Goal: Task Accomplishment & Management: Complete application form

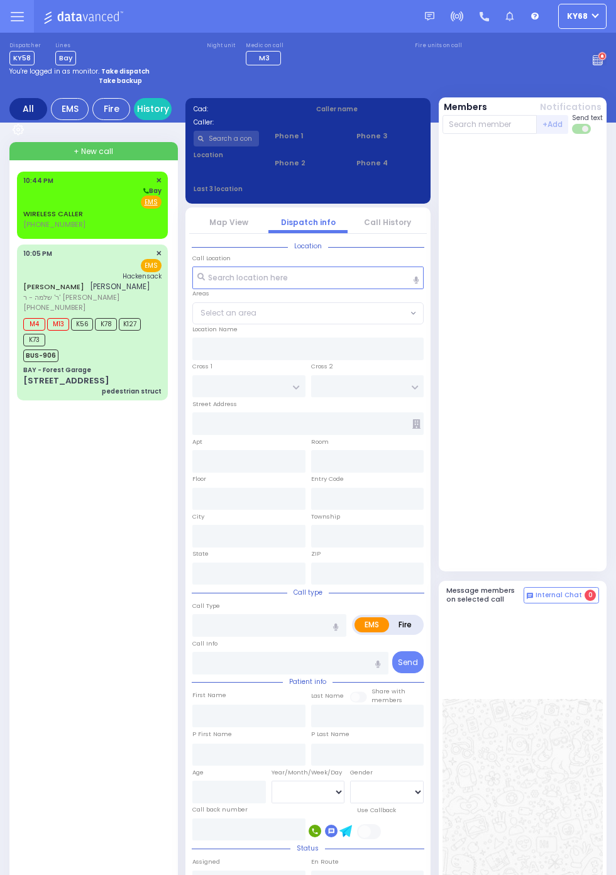
click at [23, 229] on span "[PHONE_NUMBER]" at bounding box center [54, 224] width 62 height 10
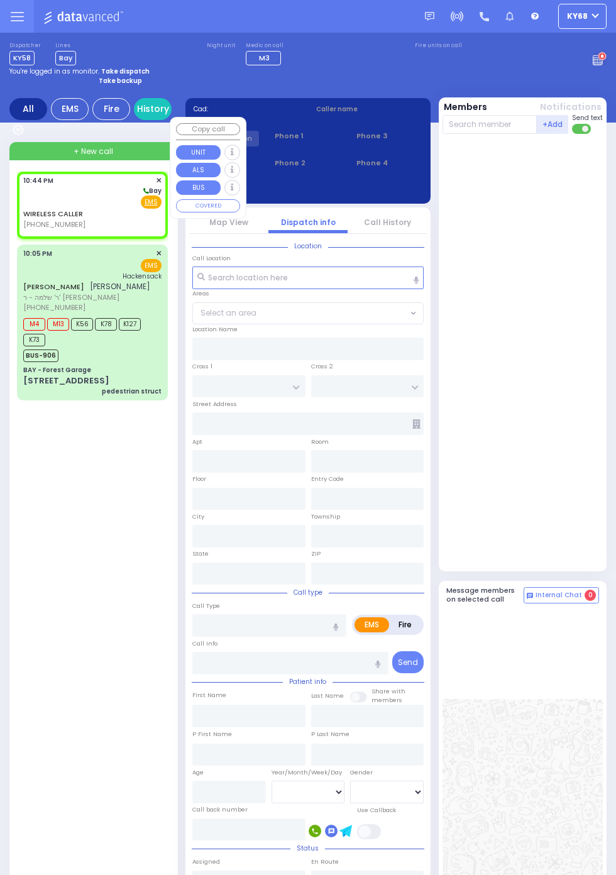
select select
radio input "true"
select select
type input "22:44"
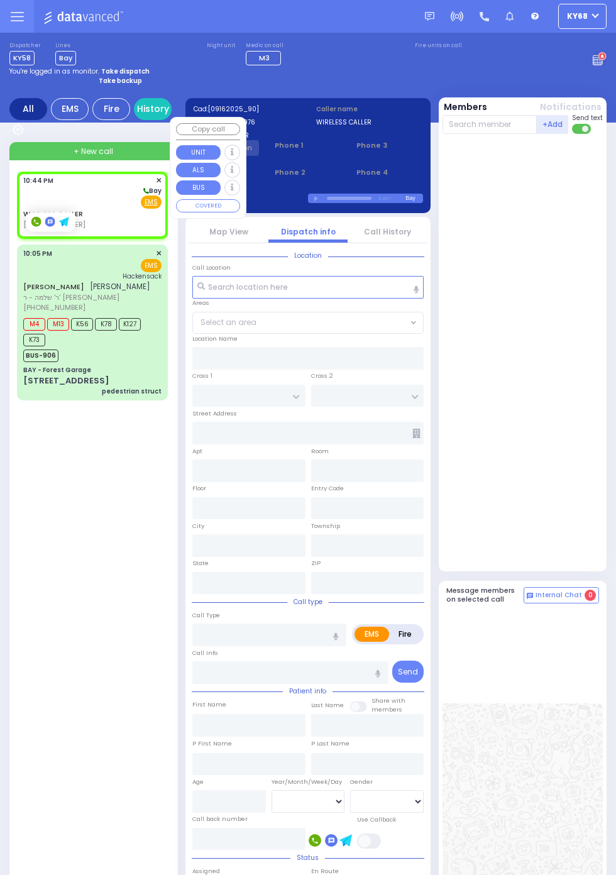
click at [563, 519] on div at bounding box center [523, 352] width 163 height 427
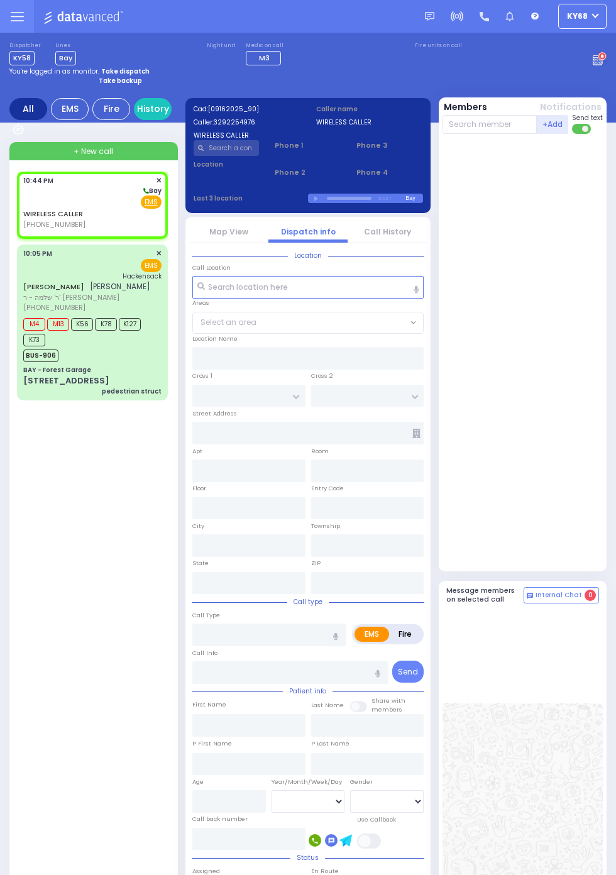
click at [389, 235] on link "Call History" at bounding box center [387, 231] width 47 height 11
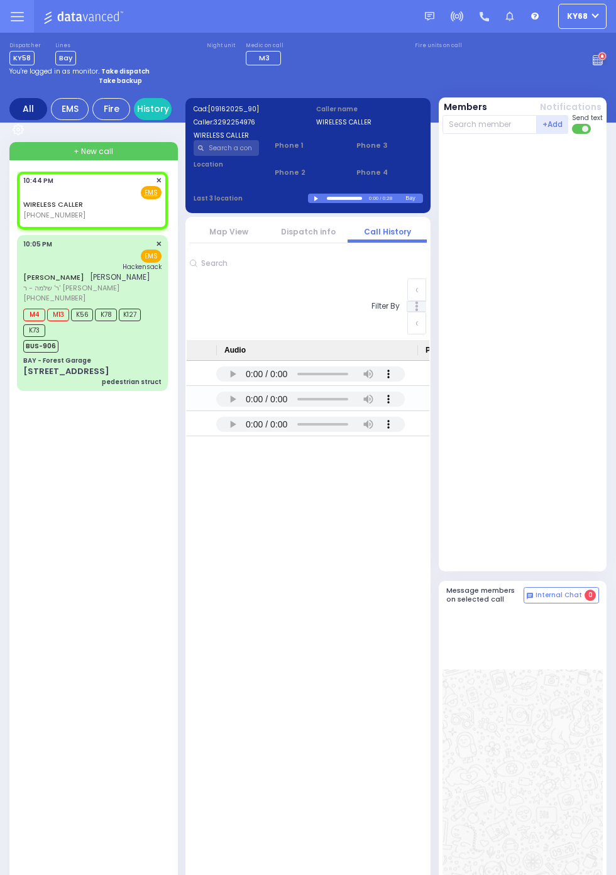
scroll to position [0, 1046]
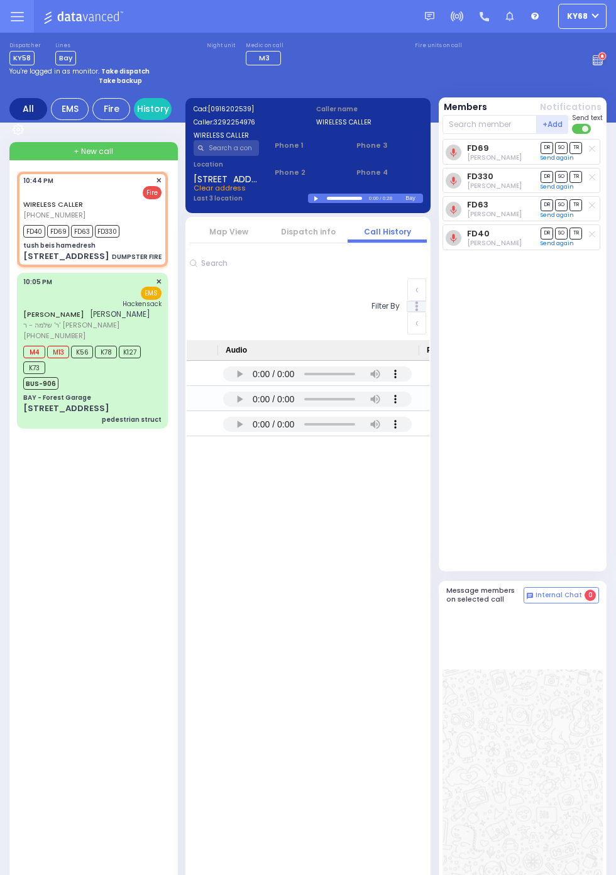
scroll to position [0, 1034]
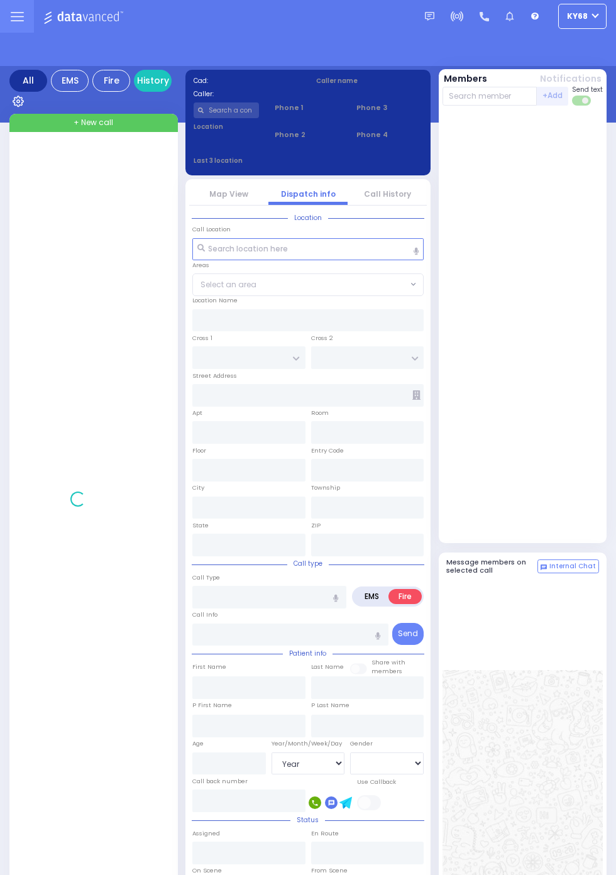
select select "Year"
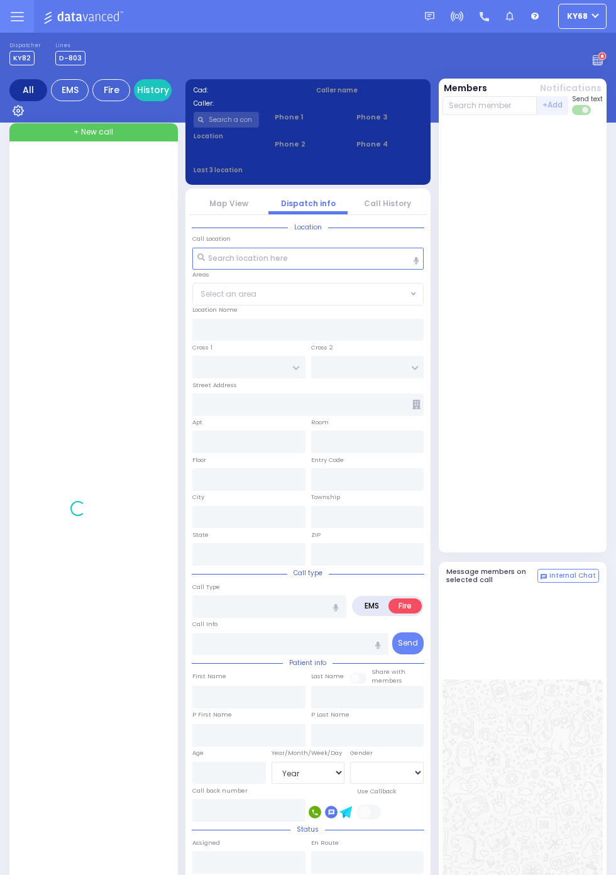
select select "Year"
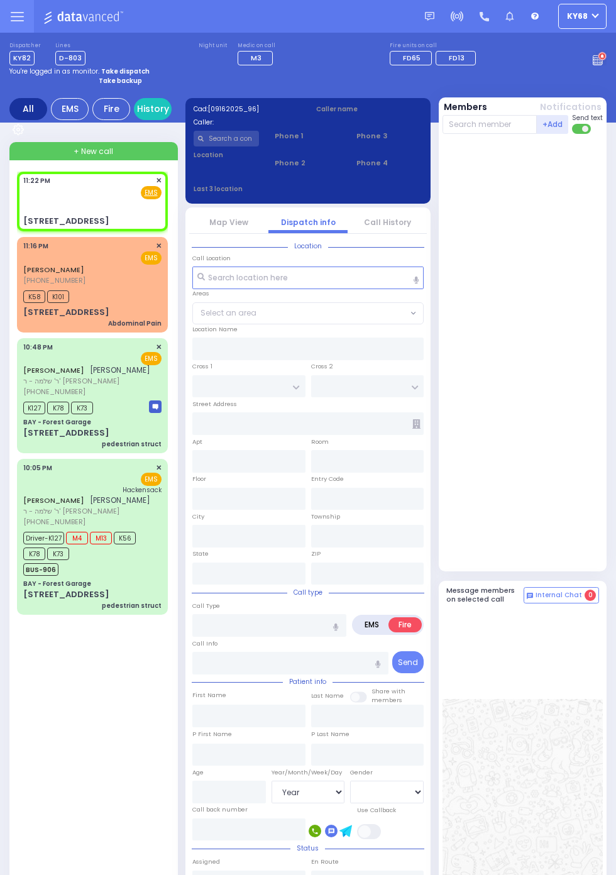
select select
radio input "true"
select select
type input "23:22"
type input "KAHAN DR"
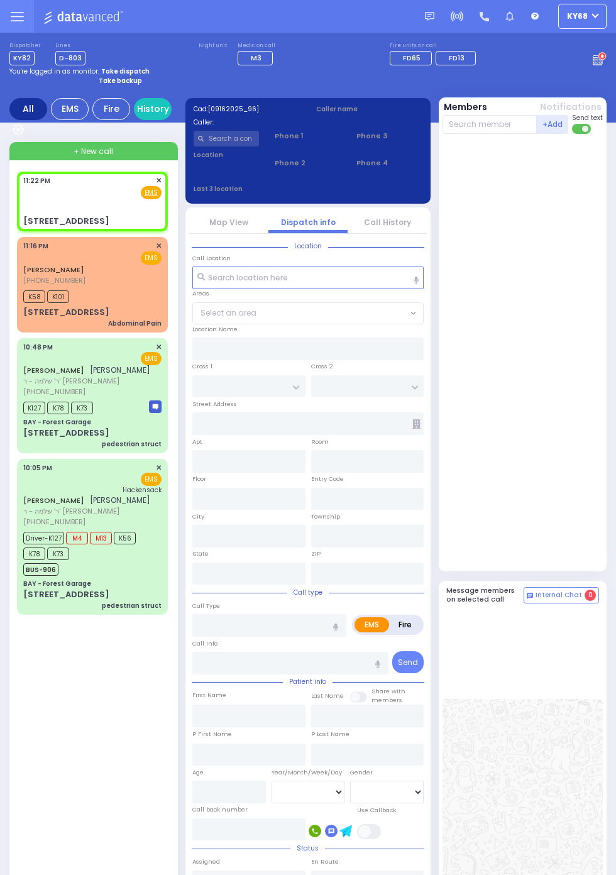
type input "GETZIL BERGER BLVD"
type input "4 Kerestier Court"
type input "Monroe"
type input "New York"
type input "10950 Cross Streets: : KAHAN DR/No X Street"
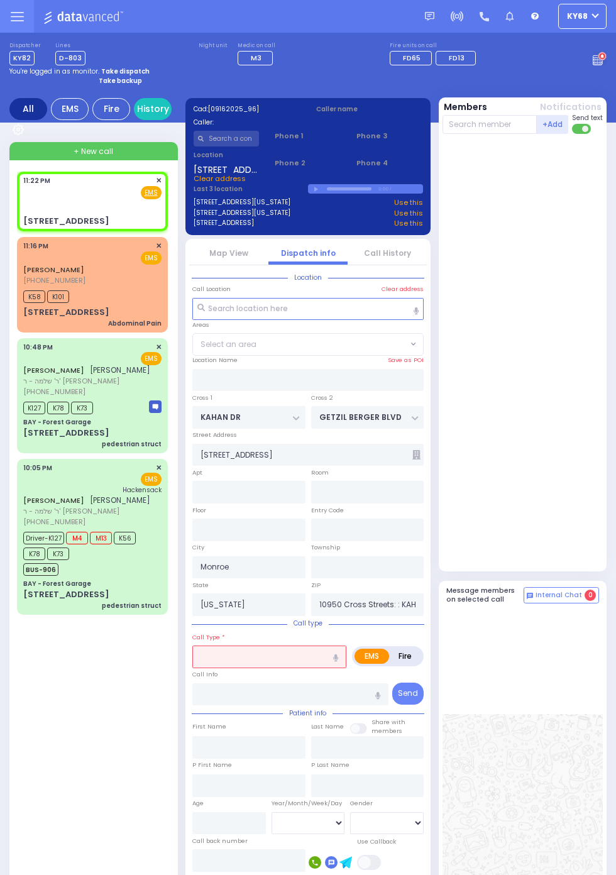
select select "SECTION 4"
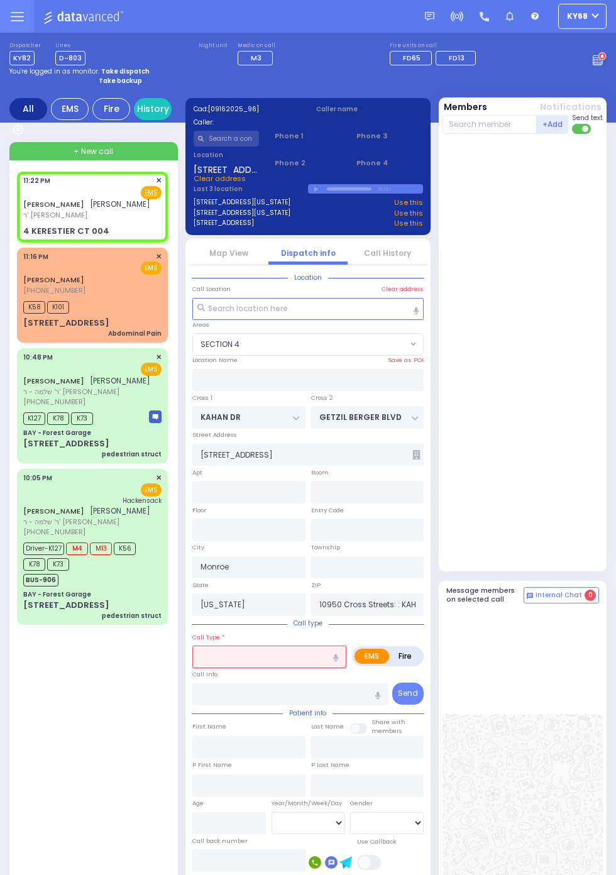
select select
radio input "true"
type input "JACOB SHAMSHON"
type input "TEITELBAUM"
select select
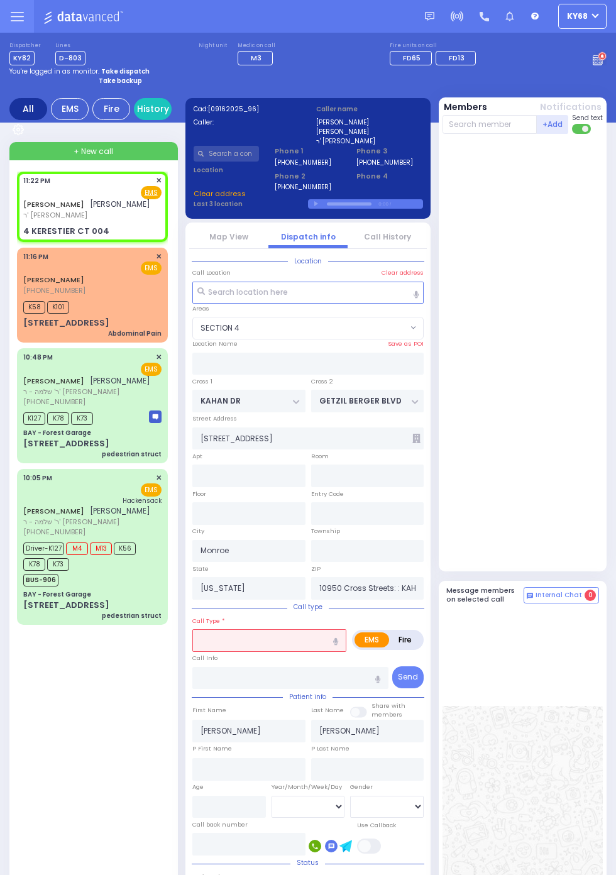
select select
radio input "true"
select select
type input "GETZIL BERGER BLVD"
type input "KAHAN DR"
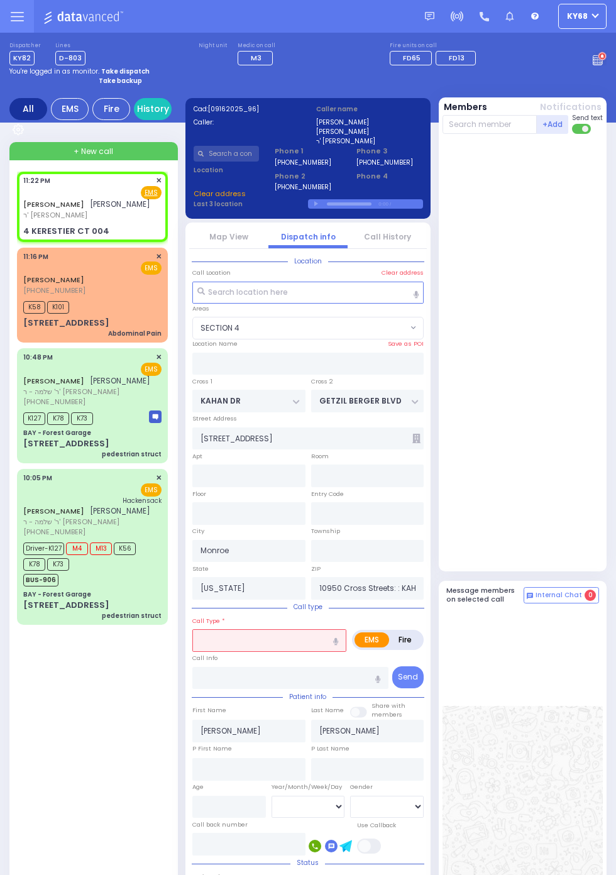
type input "4 KERESTIER CT"
type input "004"
type input "Kiryas Joel"
type input "10950"
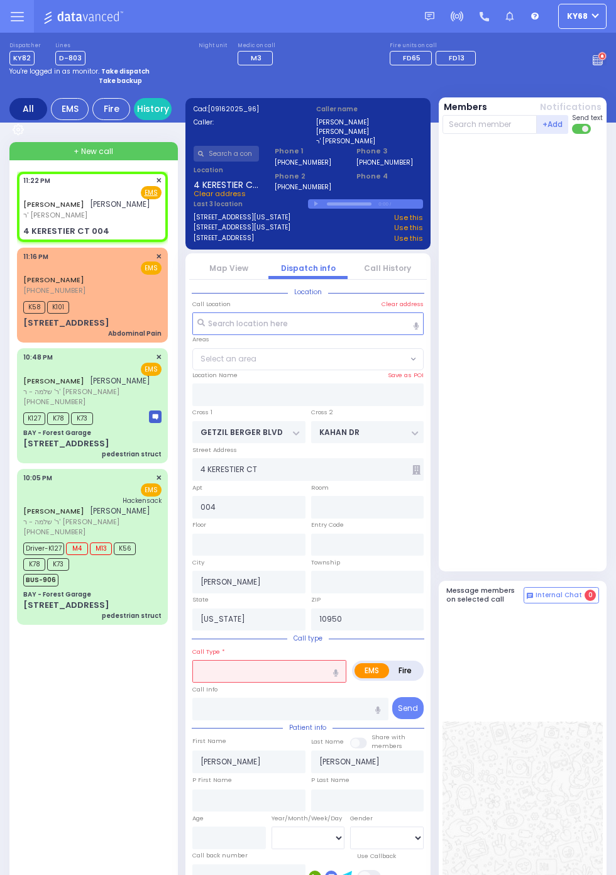
select select "SECTION 4"
select select
type input "General Illness"
radio input "true"
select select
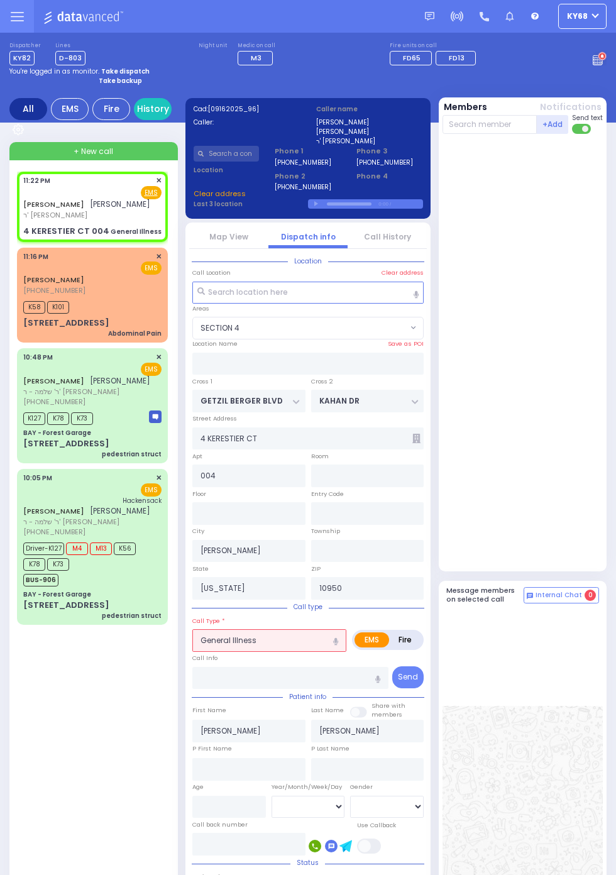
select select
radio input "true"
select select
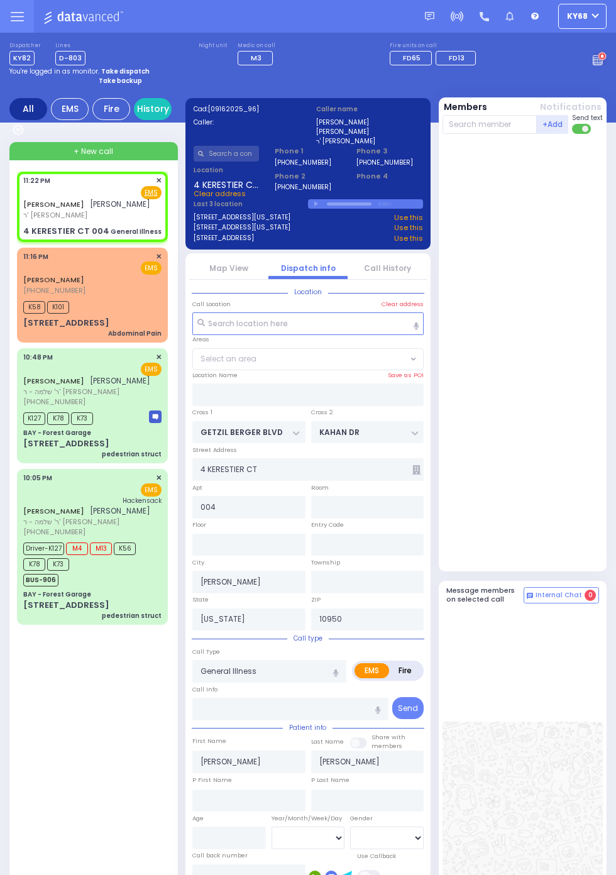
select select "SECTION 4"
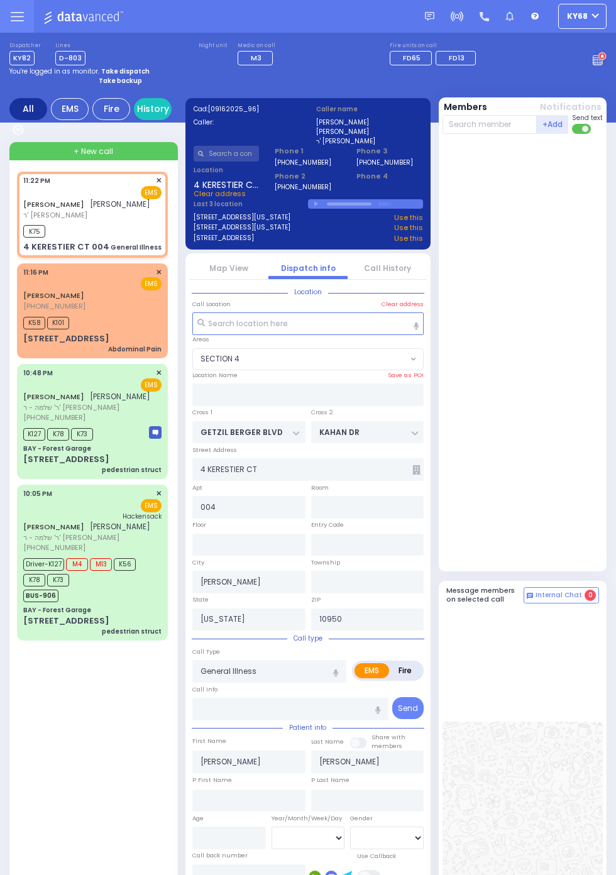
select select
radio input "true"
select select
type input "23:23"
select select "SECTION 4"
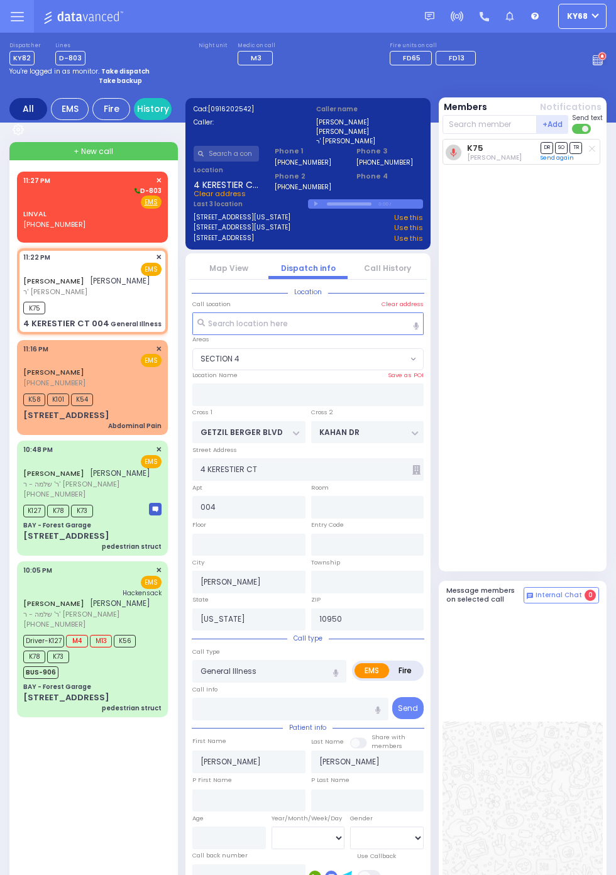
click at [599, 56] on circle at bounding box center [602, 56] width 7 height 7
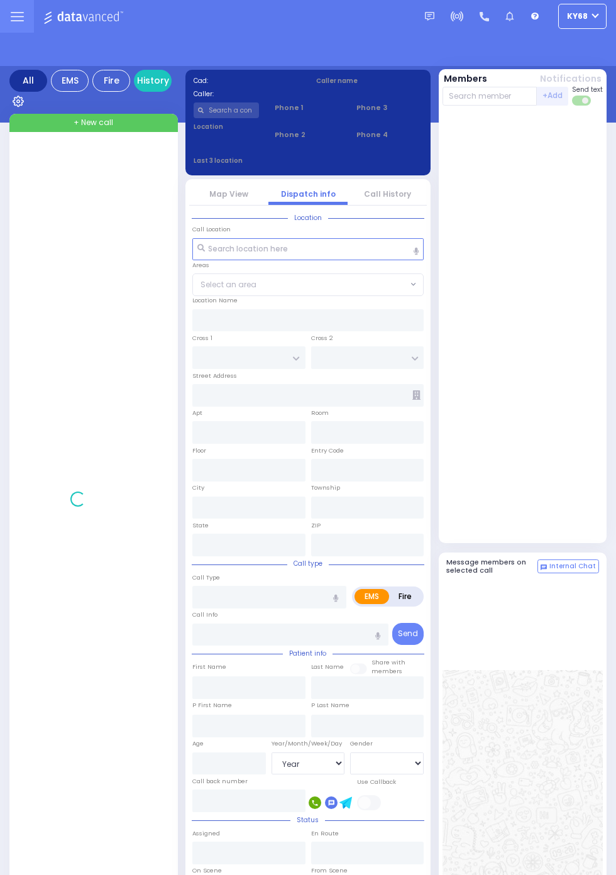
select select "Year"
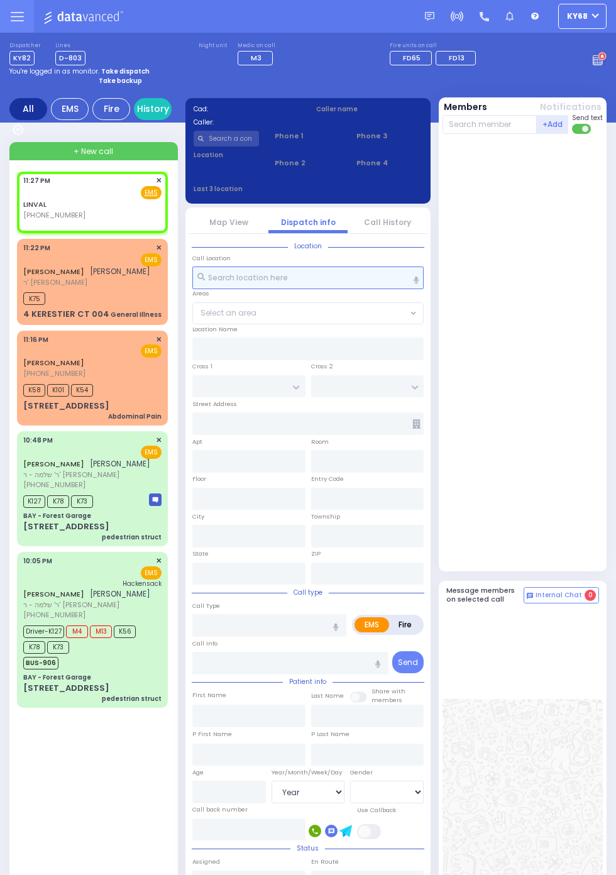
select select
radio input "true"
select select
type input "23:27"
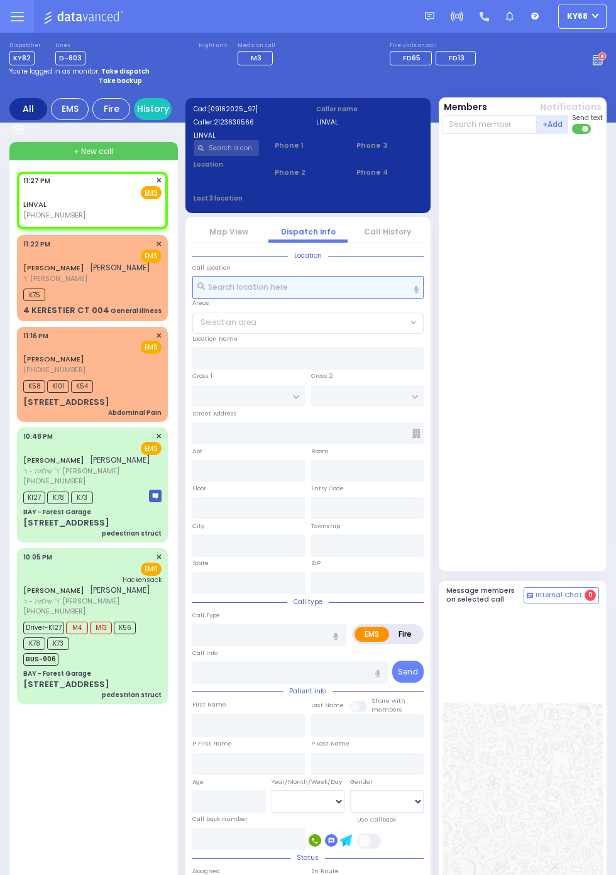
select select
radio input "true"
select select
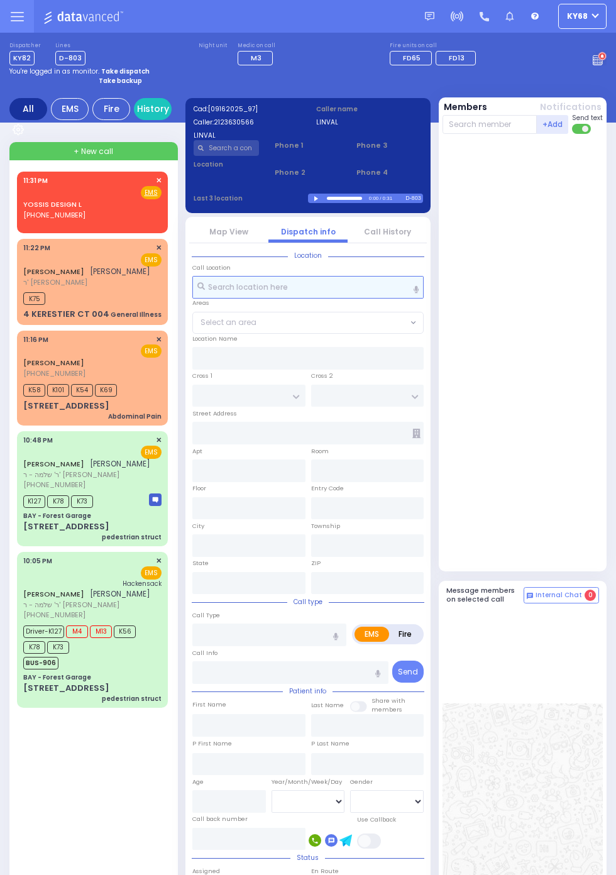
scroll to position [1, 0]
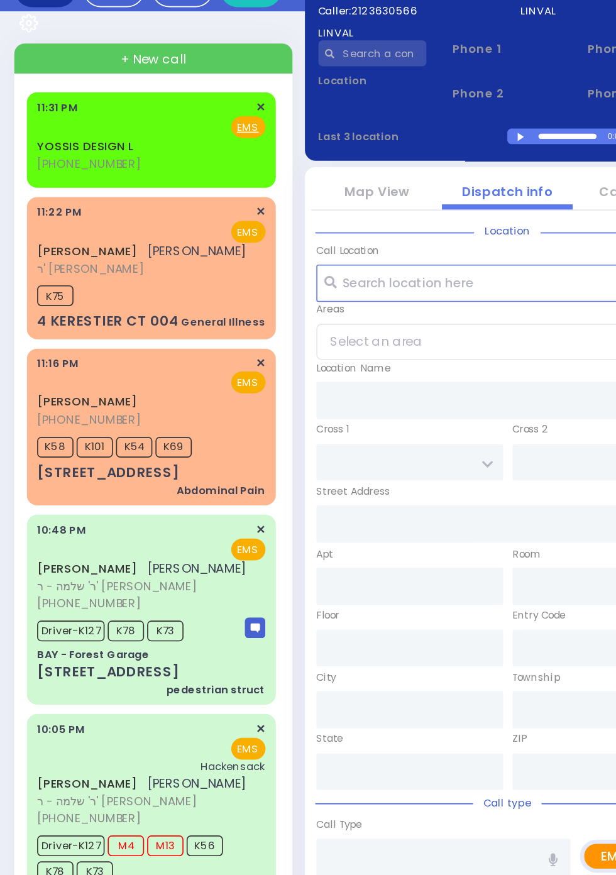
click at [19, 199] on div "YOSSIS DESIGN L (845) 662-7781 11:31 PM ✕ Fire EMS" at bounding box center [92, 198] width 146 height 53
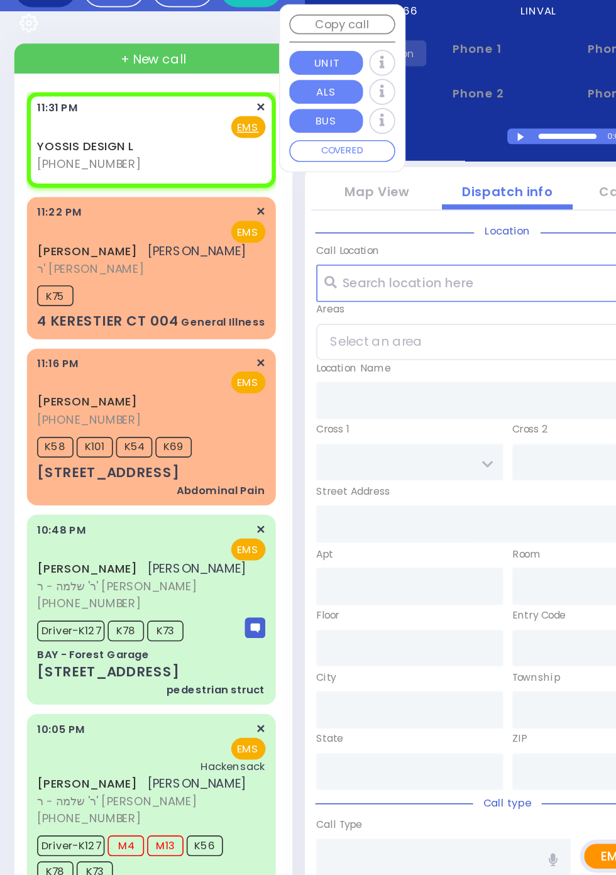
select select
radio input "true"
select select
type input "23:31"
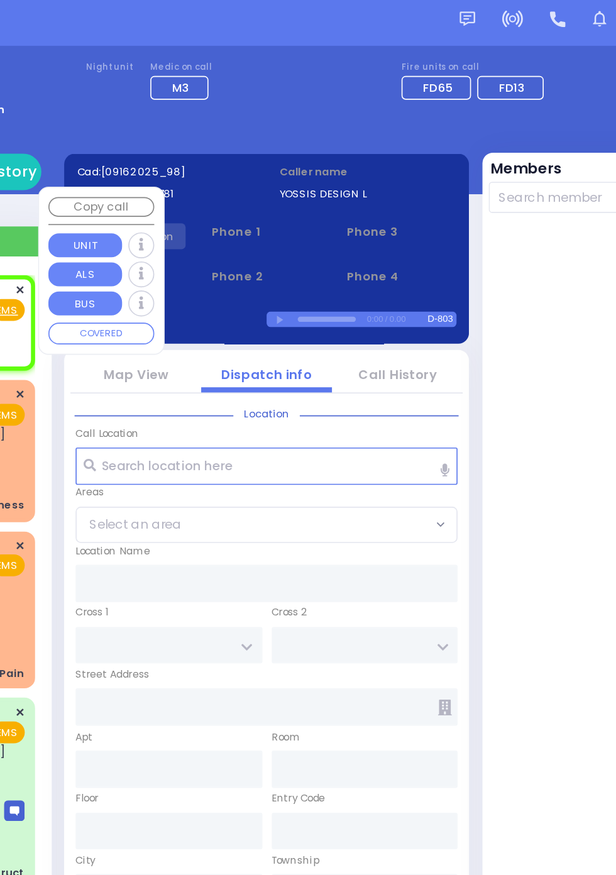
click at [493, 165] on div at bounding box center [523, 351] width 163 height 427
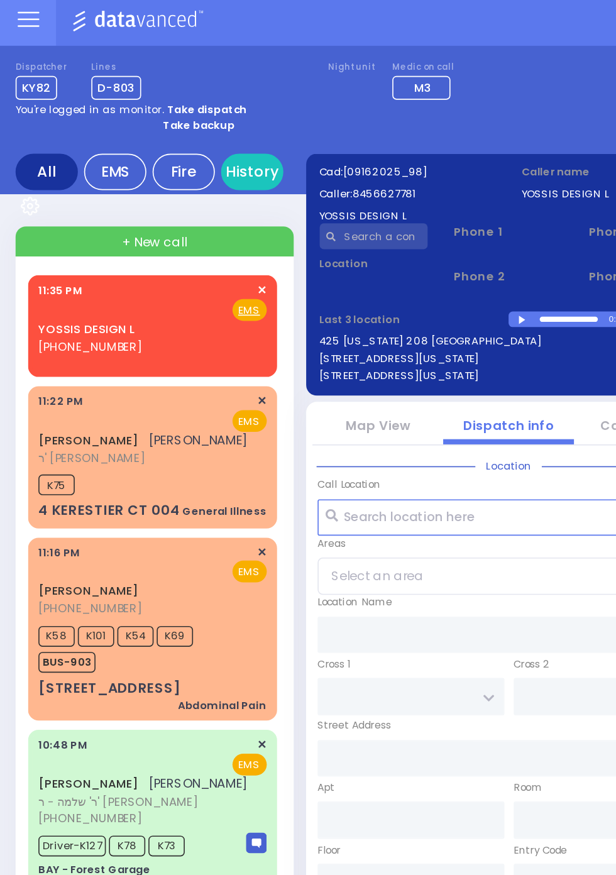
scroll to position [0, 0]
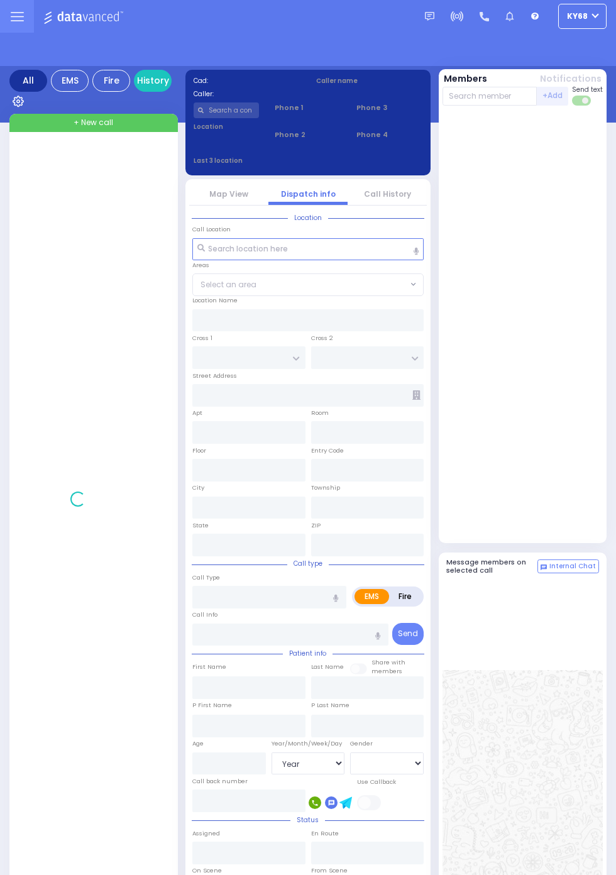
select select "Year"
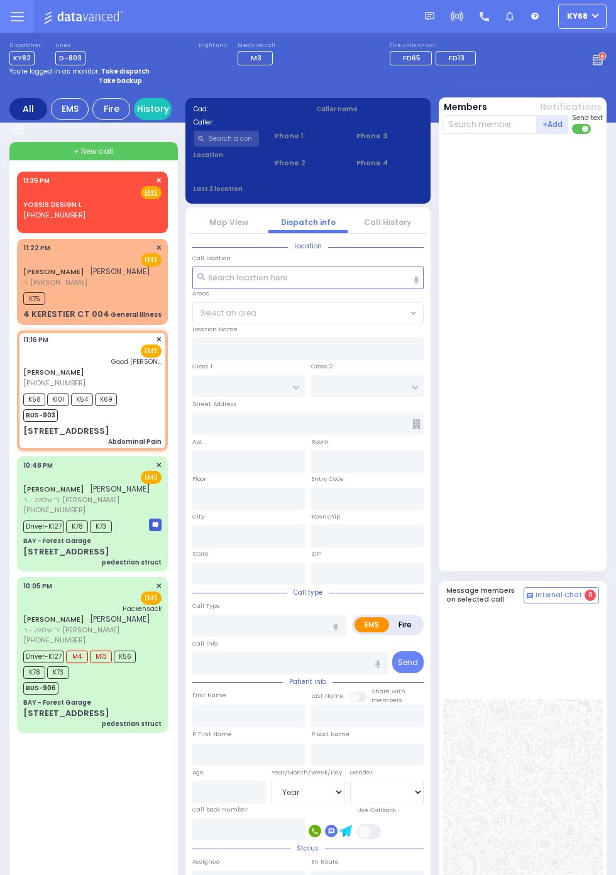
select select
type input "Abdominal Pain"
radio input "true"
type input "[PERSON_NAME]"
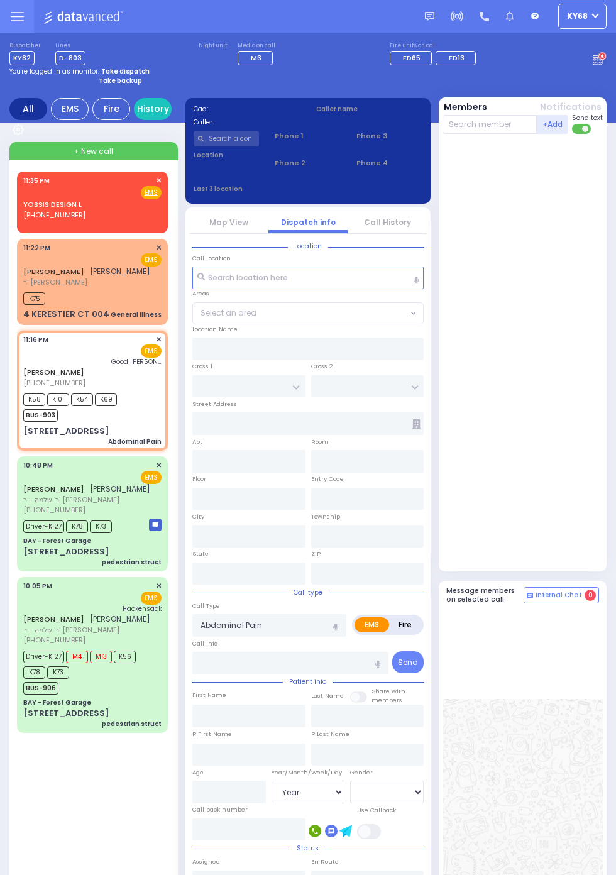
type input "35"
select select "Year"
select select "[DEMOGRAPHIC_DATA]"
type input "23:16"
type input "23:18"
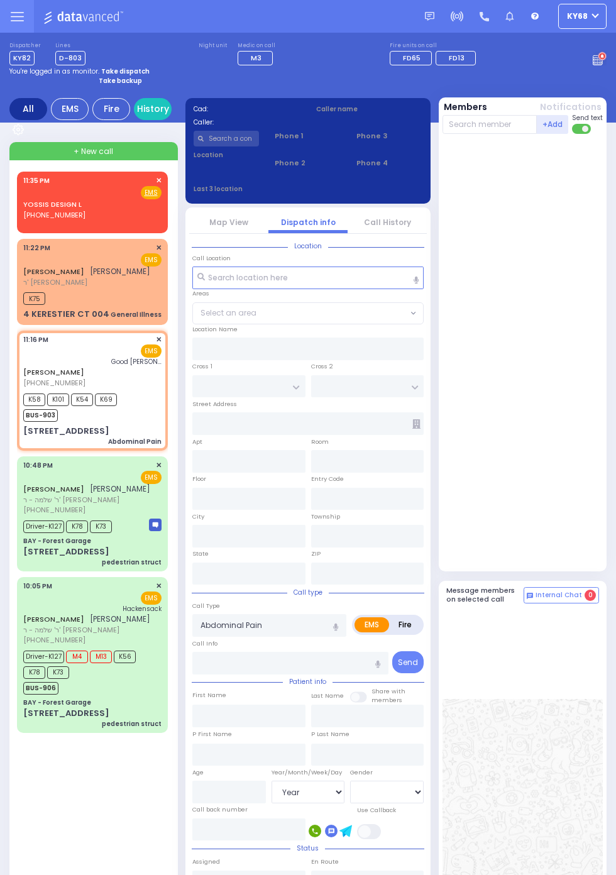
type input "[GEOGRAPHIC_DATA]"
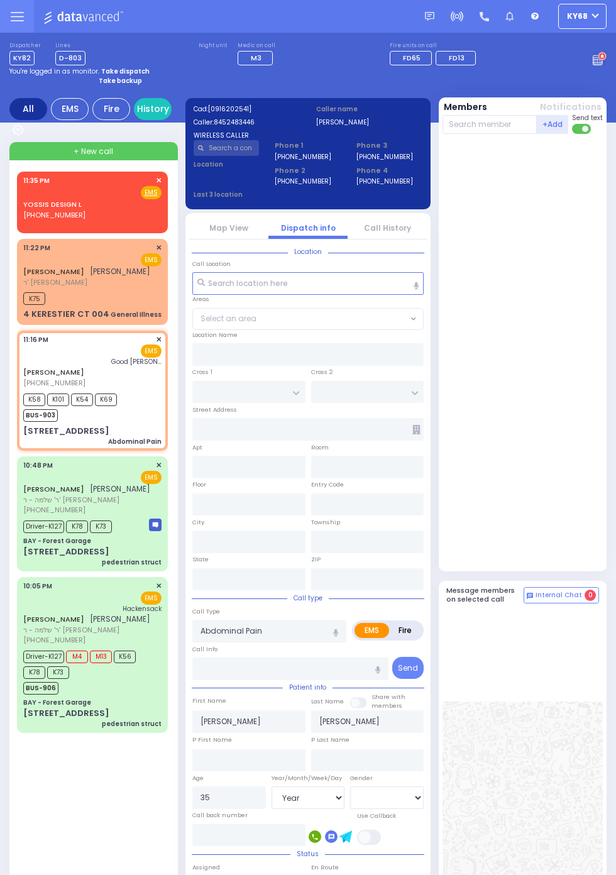
type input "TOLTCHAV WAY"
type input "[GEOGRAPHIC_DATA]"
type input "[STREET_ADDRESS]"
type input "302"
type input "Monroe"
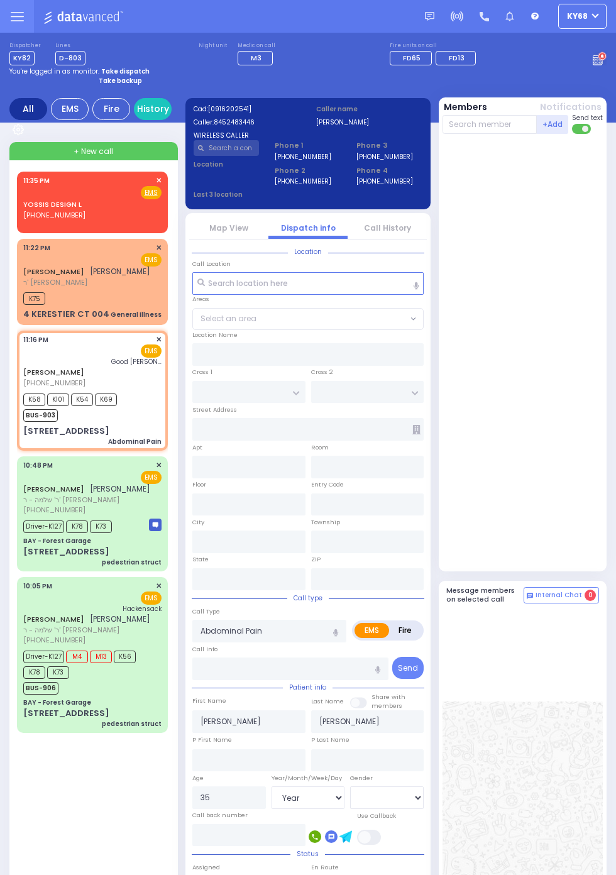
type input "[US_STATE]"
type input "10950"
select select "BEIRECH MOSHE"
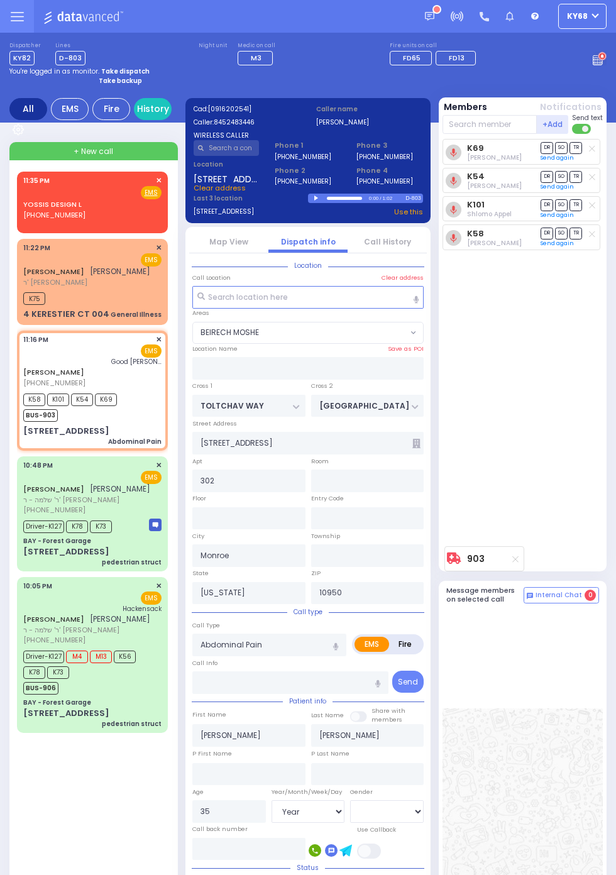
select select
radio input "true"
type input "Unknown"
select select "Year"
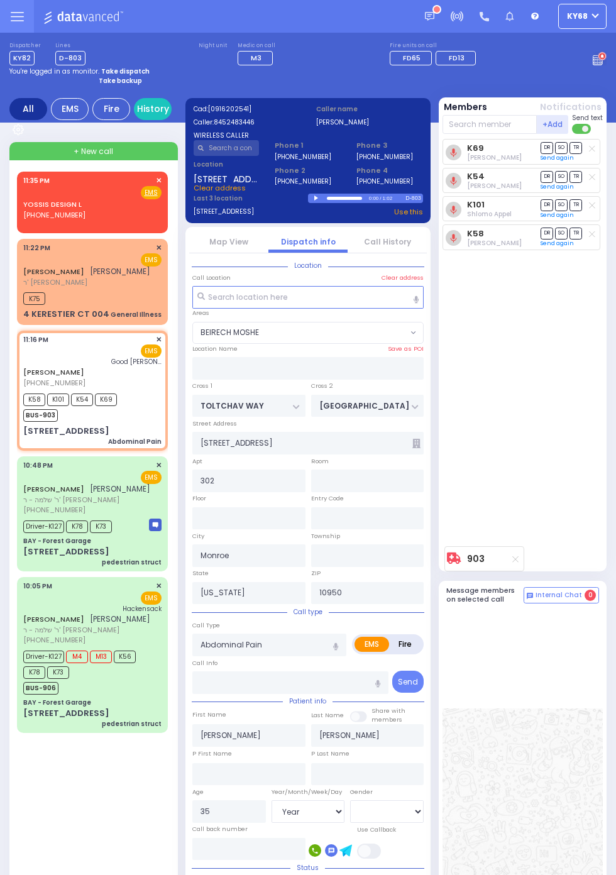
select select "[DEMOGRAPHIC_DATA]"
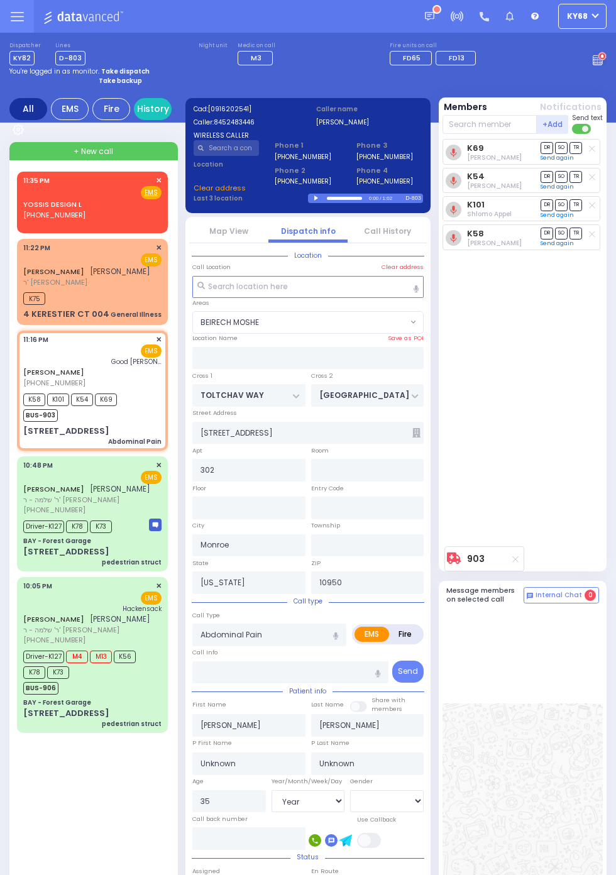
select select "BEIRECH MOSHE"
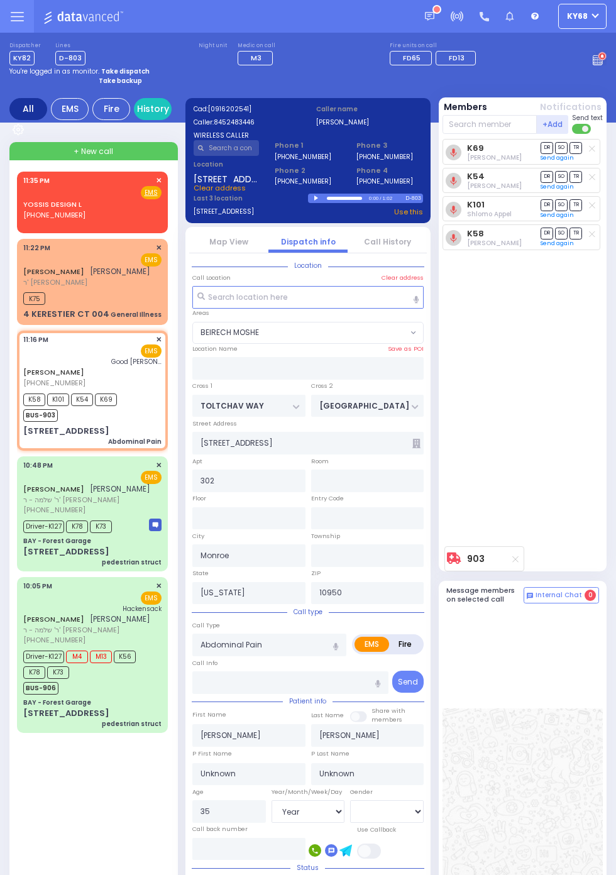
select select
radio input "true"
select select "Year"
select select "[DEMOGRAPHIC_DATA]"
select select "BEIRECH MOSHE"
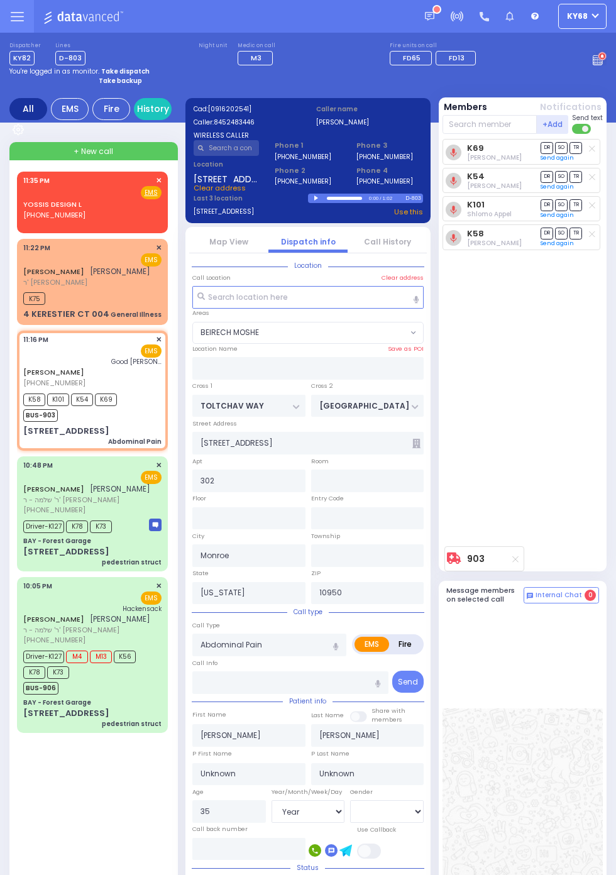
select select
radio input "true"
type input "Fradel"
type input "Lowy"
select select "Year"
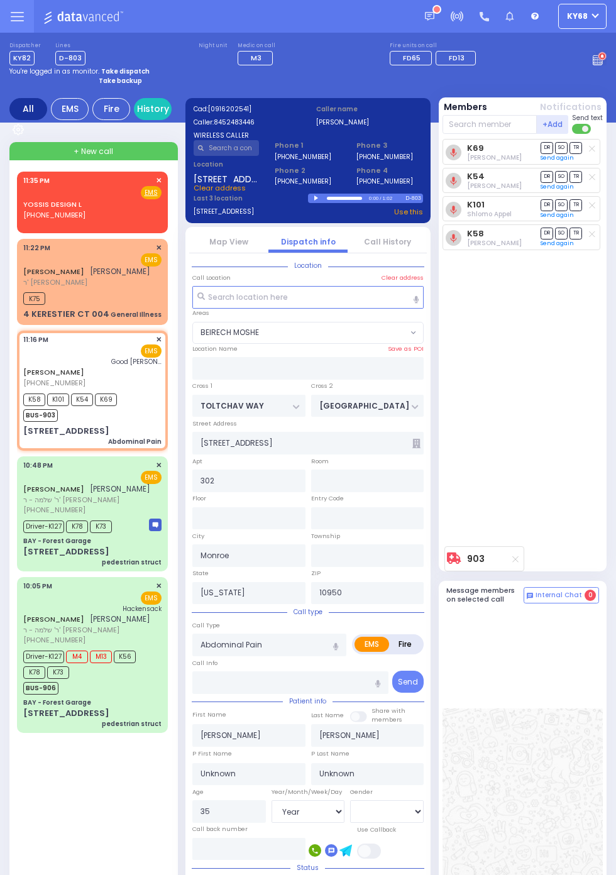
select select "[DEMOGRAPHIC_DATA]"
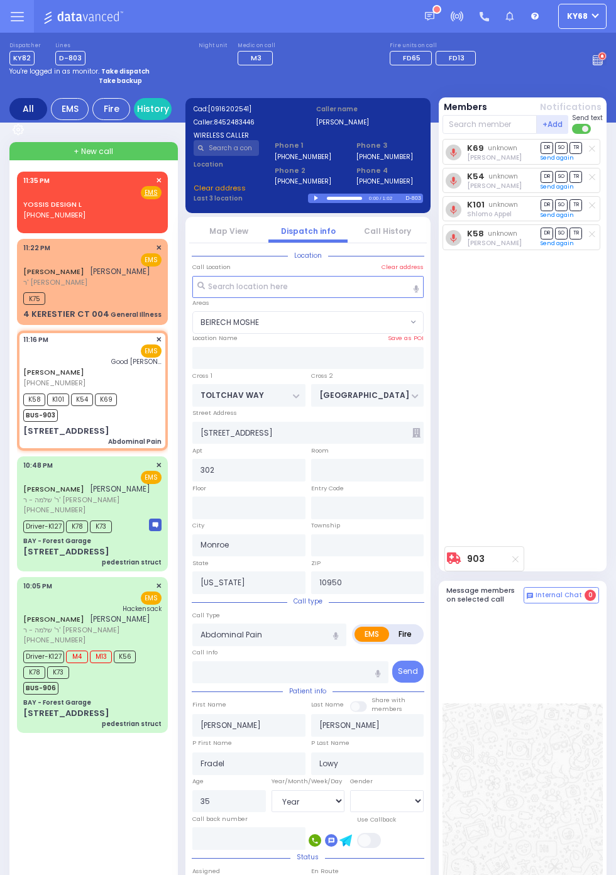
select select "BEIRECH MOSHE"
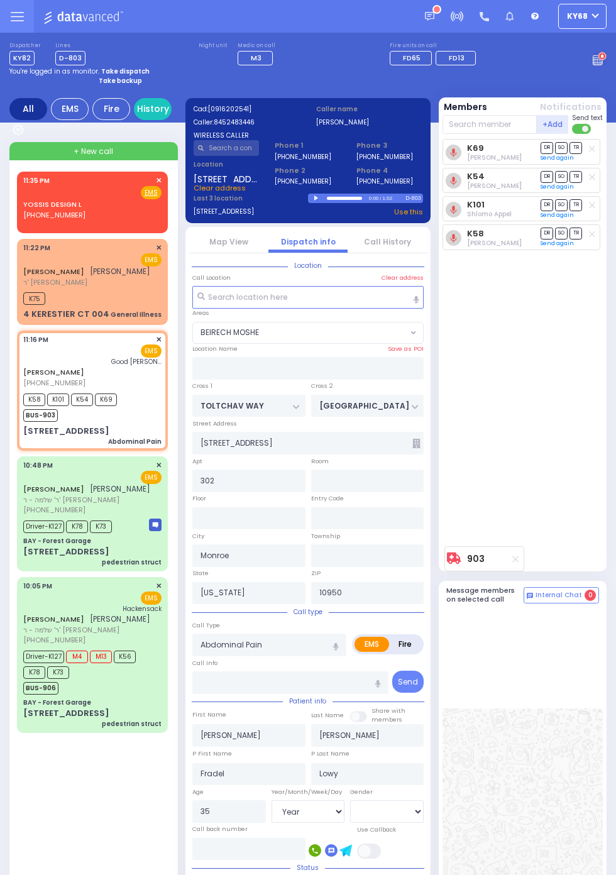
select select
radio input "true"
select select "Year"
select select "[DEMOGRAPHIC_DATA]"
select select "BEIRECH MOSHE"
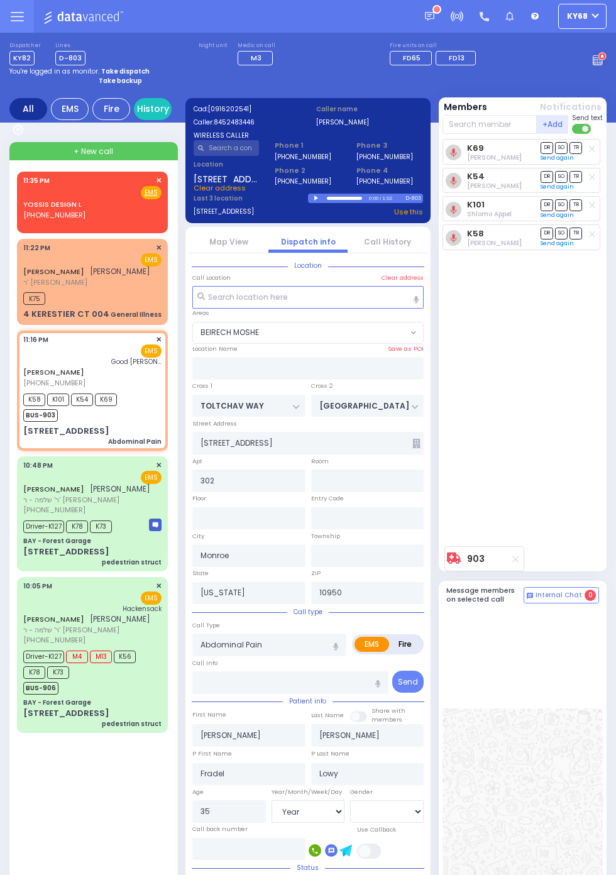
select select
radio input "true"
select select "Year"
select select "[DEMOGRAPHIC_DATA]"
select select "BEIRECH MOSHE"
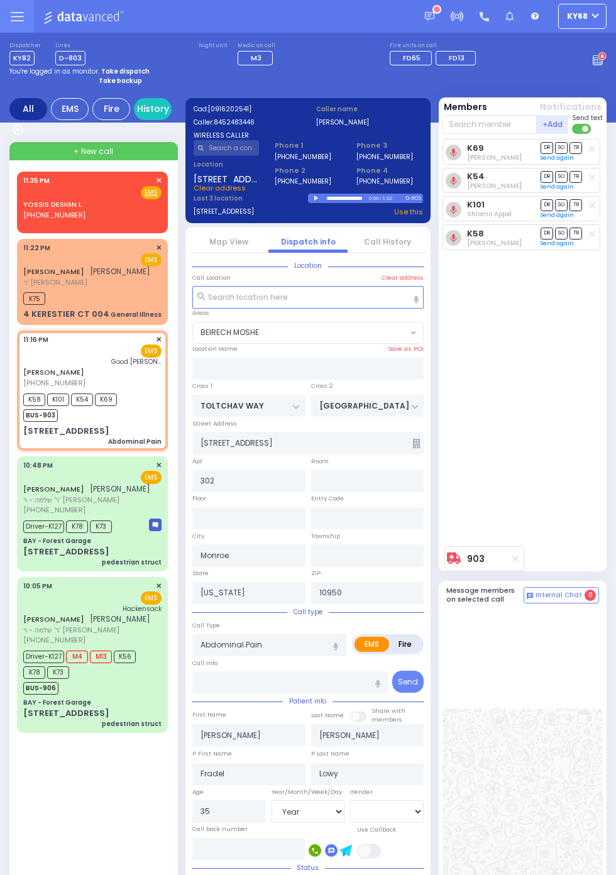
select select
radio input "true"
select select "Year"
select select "[DEMOGRAPHIC_DATA]"
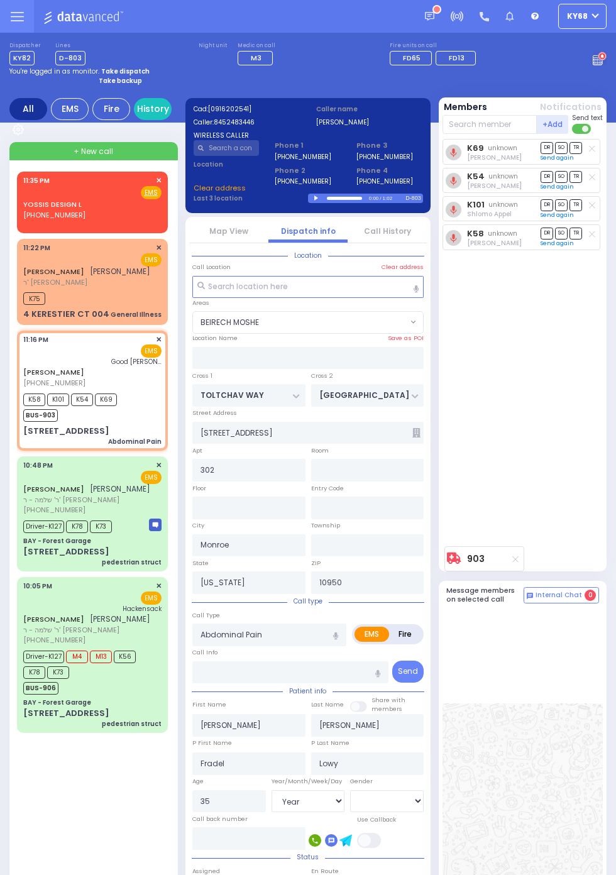
select select "BEIRECH MOSHE"
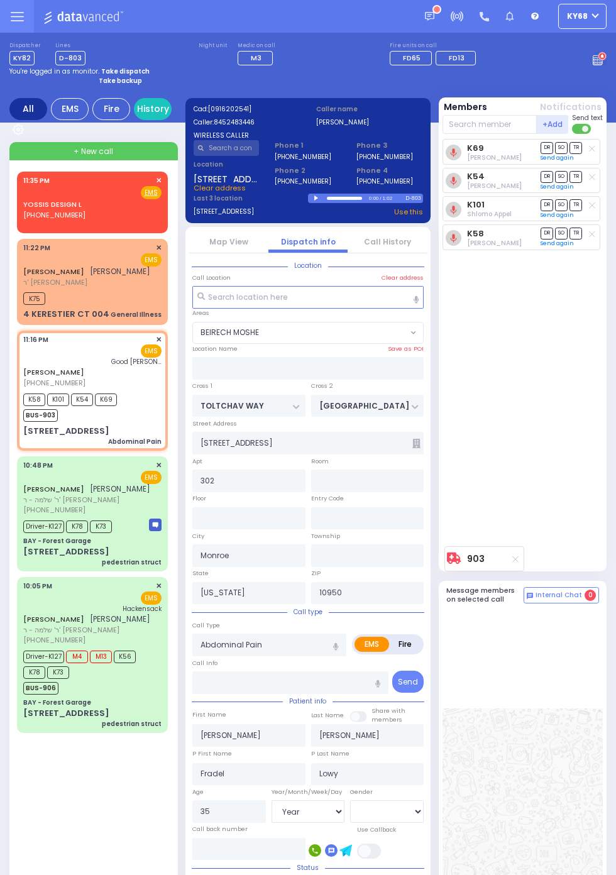
select select
radio input "true"
select select "Year"
select select "[DEMOGRAPHIC_DATA]"
select select "BEIRECH MOSHE"
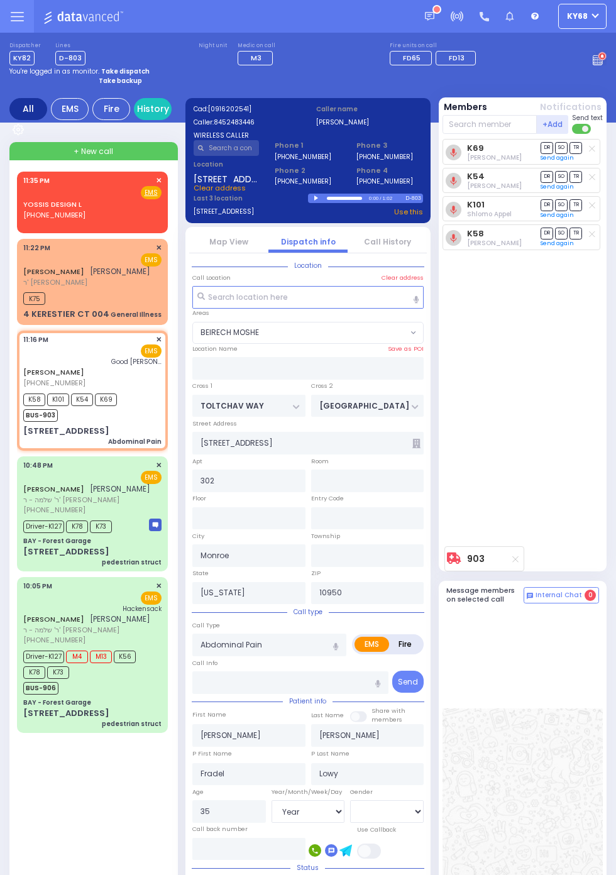
select select
radio input "true"
select select "Year"
select select "[DEMOGRAPHIC_DATA]"
select select "BEIRECH MOSHE"
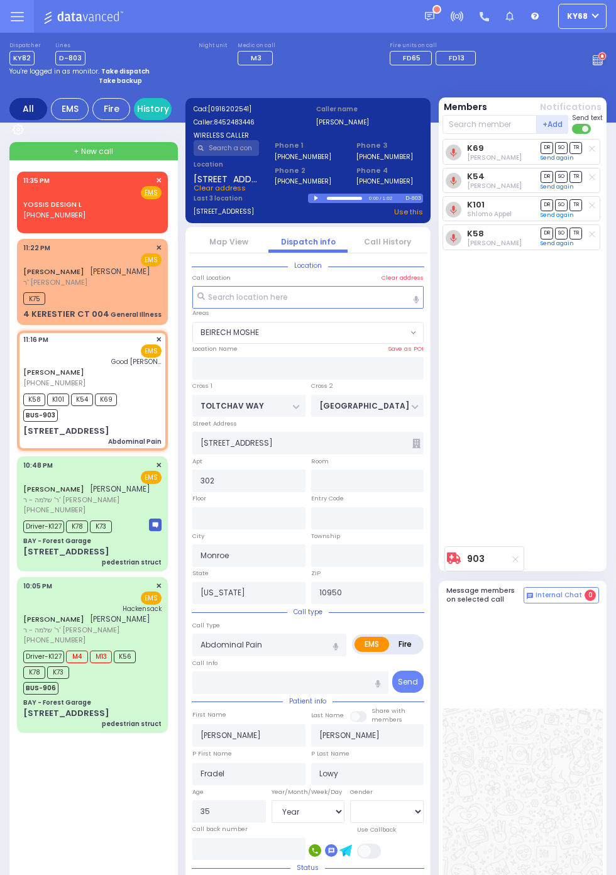
select select
radio input "true"
select select "Year"
select select "[DEMOGRAPHIC_DATA]"
select select "BEIRECH MOSHE"
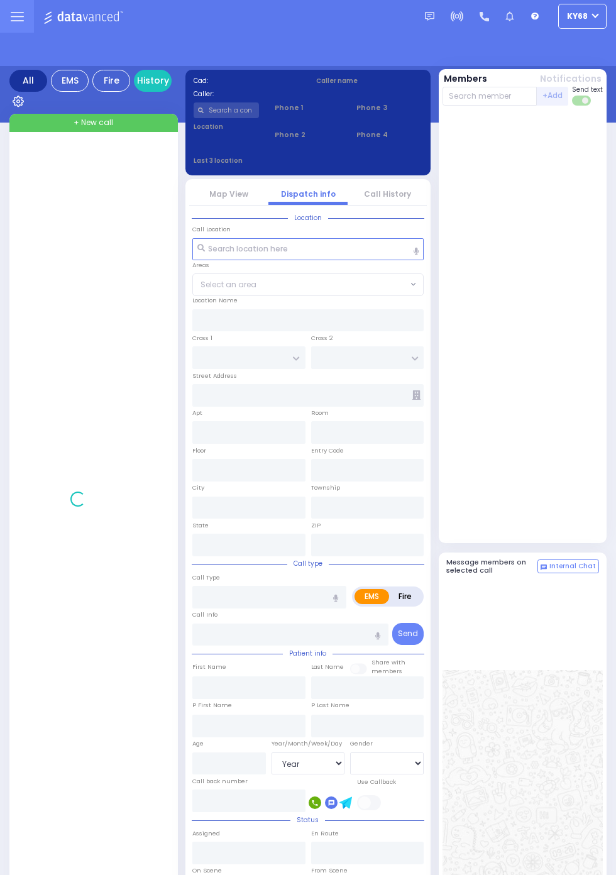
select select "Year"
select select "[DEMOGRAPHIC_DATA]"
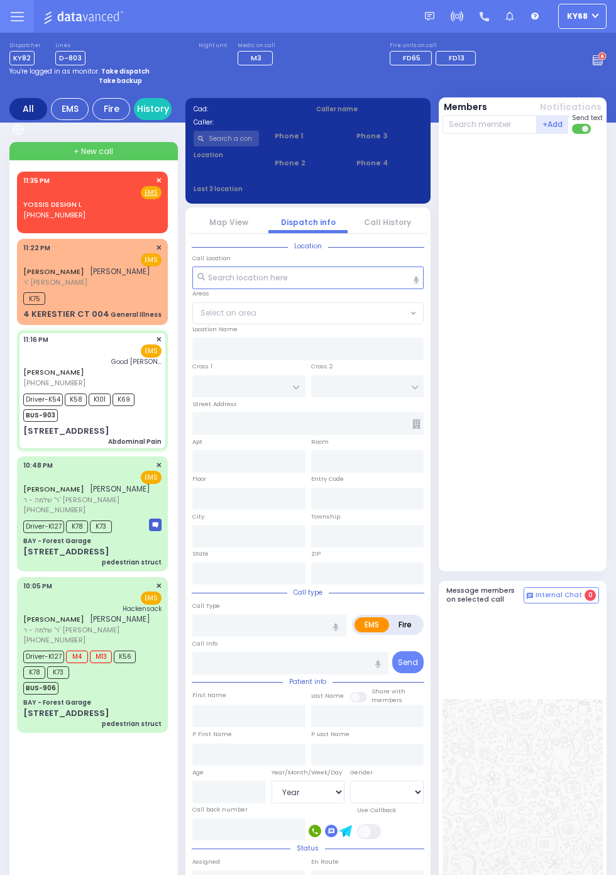
select select
type input "Abdominal Pain"
radio input "true"
type input "[PERSON_NAME]"
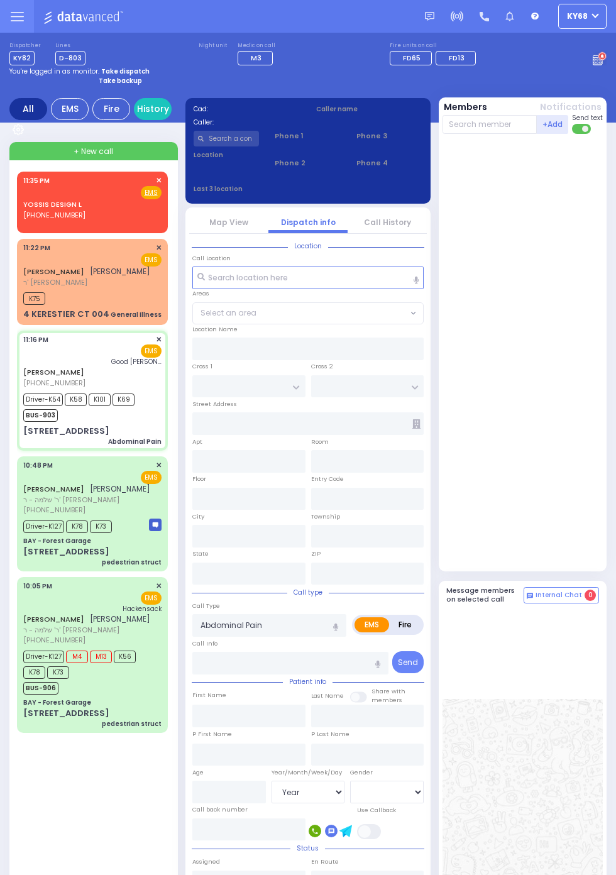
type input "Fradel"
type input "Lowy"
type input "35"
select select "Year"
select select "[DEMOGRAPHIC_DATA]"
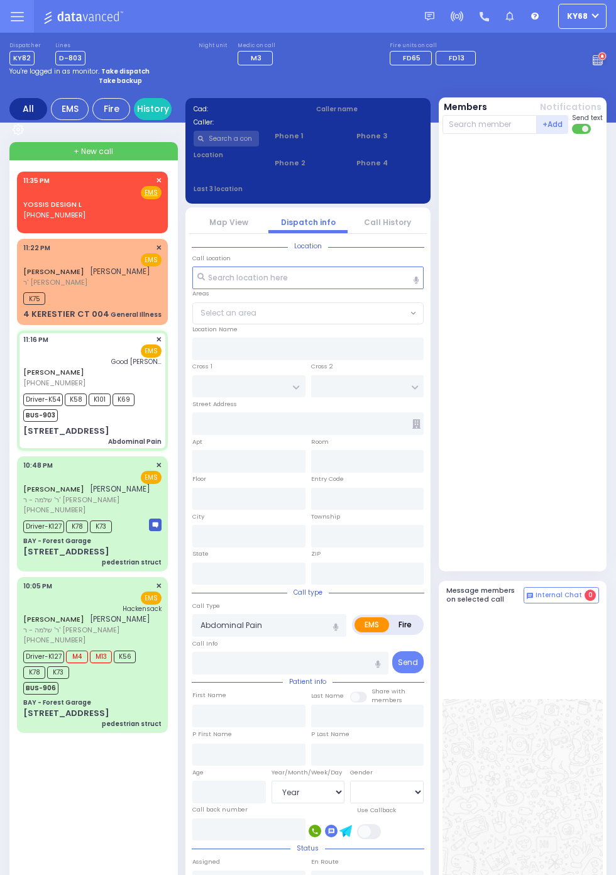
type input "23:16"
type input "23:18"
type input "23:20"
type input "23:40"
type input "[GEOGRAPHIC_DATA]"
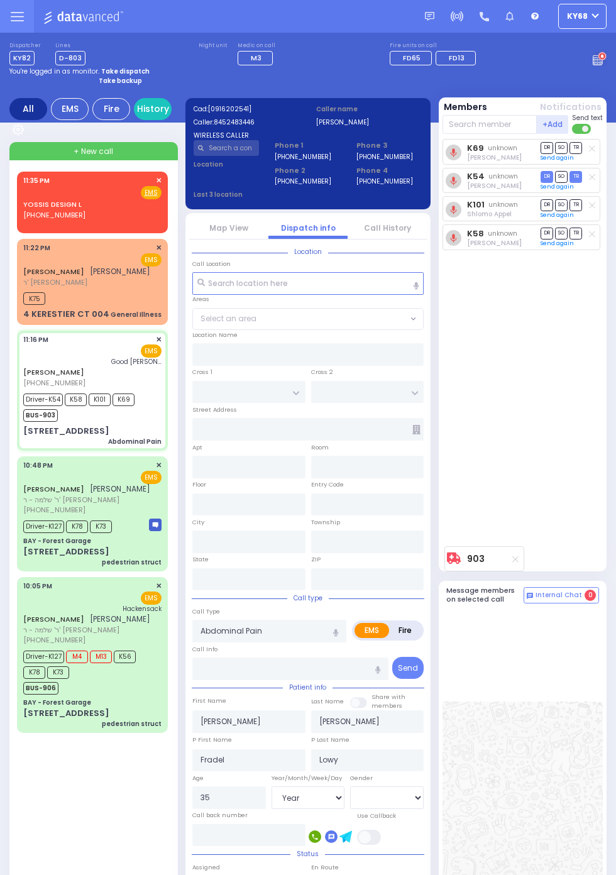
type input "TOLTCHAV WAY"
type input "[GEOGRAPHIC_DATA]"
type input "[STREET_ADDRESS]"
type input "302"
type input "Monroe"
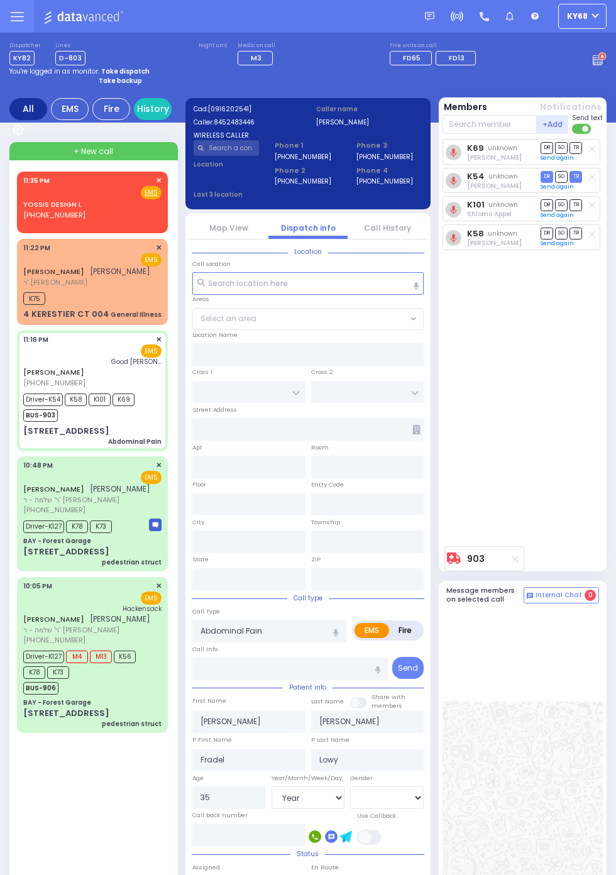
type input "[US_STATE]"
type input "10950"
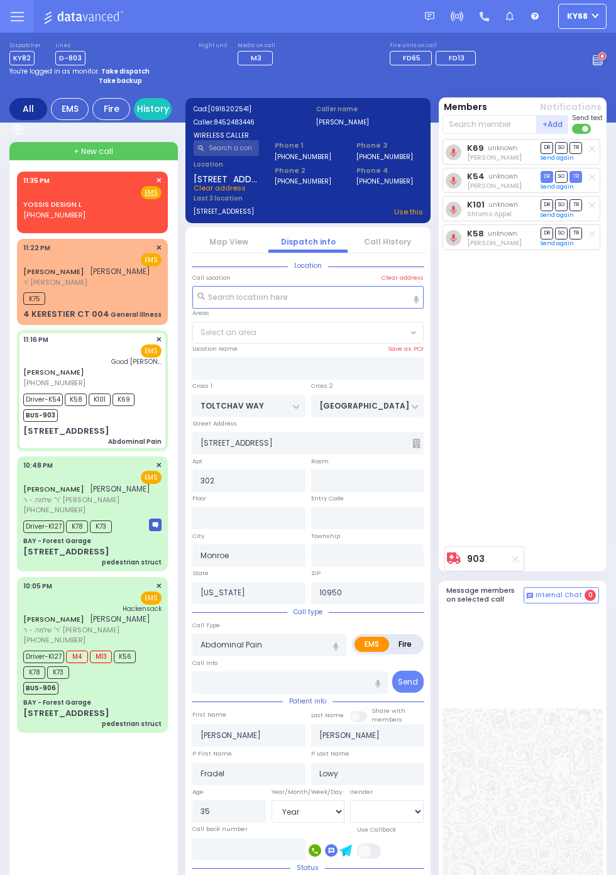
select select "BEIRECH MOSHE"
select select
radio input "true"
select select "Year"
select select "[DEMOGRAPHIC_DATA]"
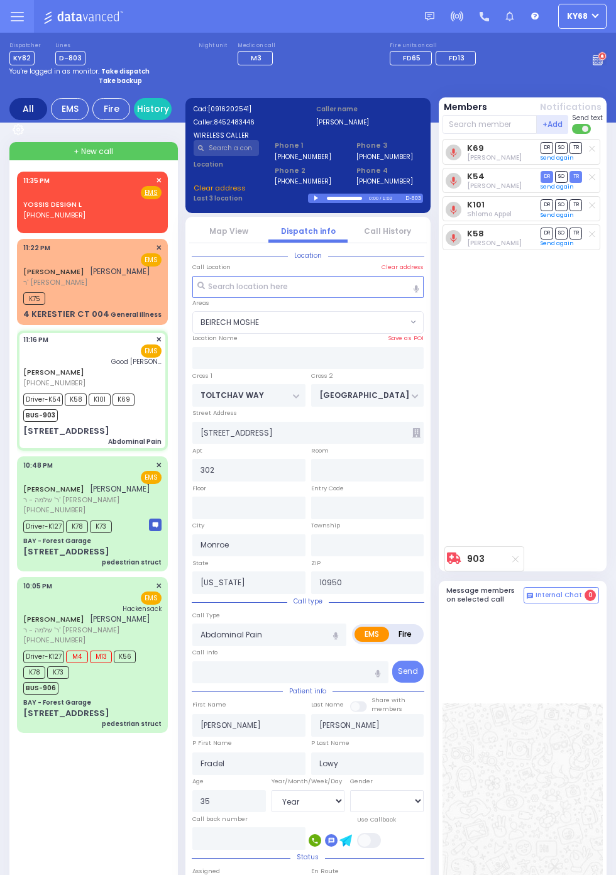
select select "BEIRECH MOSHE"
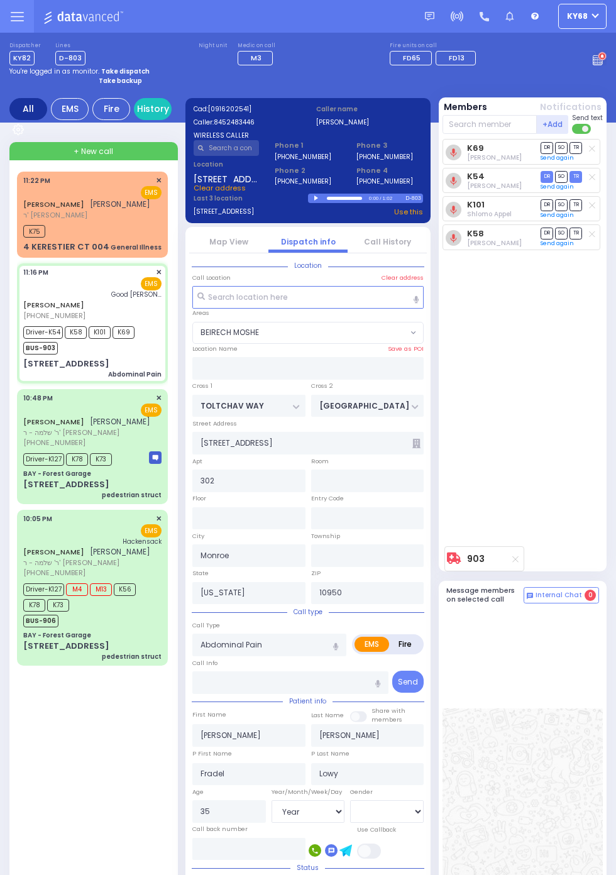
select select
radio input "true"
select select "Year"
select select "[DEMOGRAPHIC_DATA]"
select select "BEIRECH MOSHE"
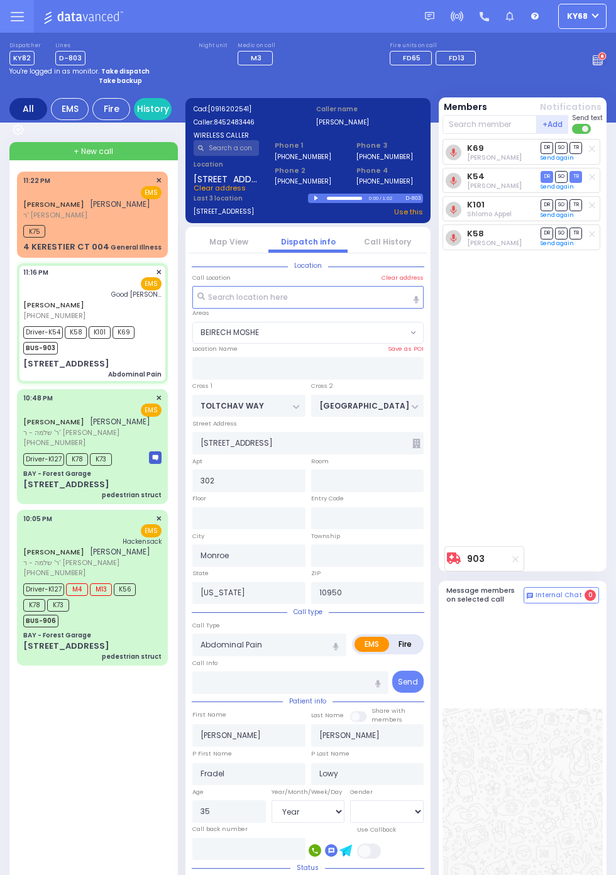
select select
radio input "true"
select select "Year"
select select "[DEMOGRAPHIC_DATA]"
select select "BEIRECH MOSHE"
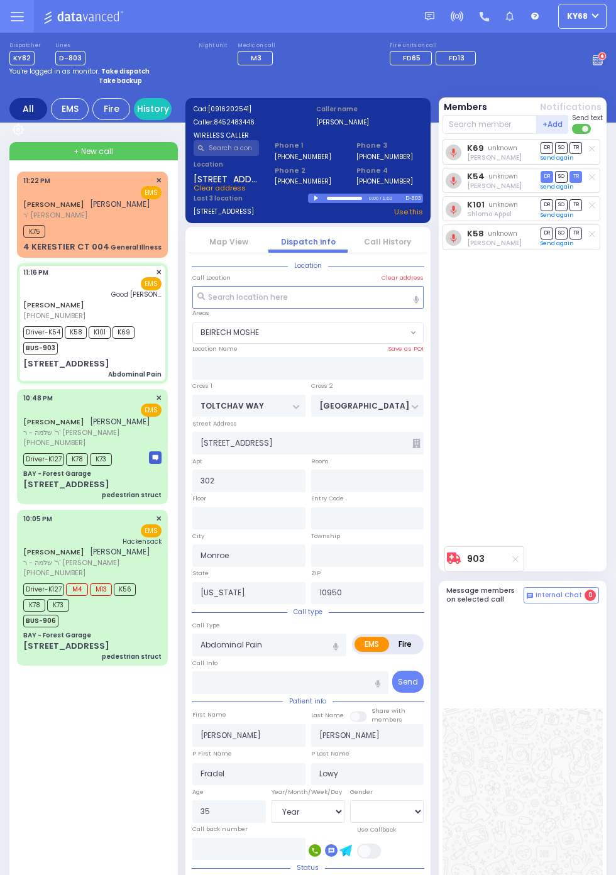
select select
radio input "true"
select select "Year"
select select "[DEMOGRAPHIC_DATA]"
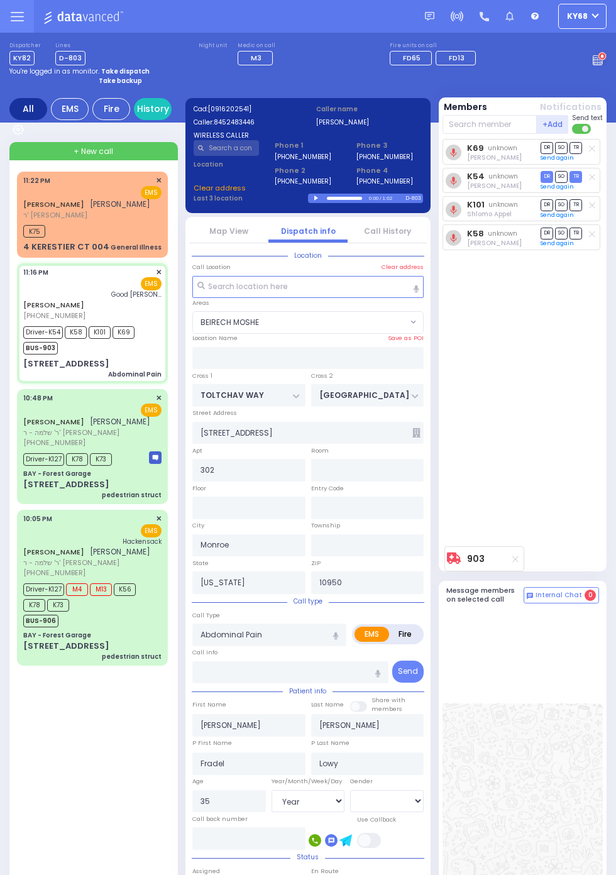
select select "BEIRECH MOSHE"
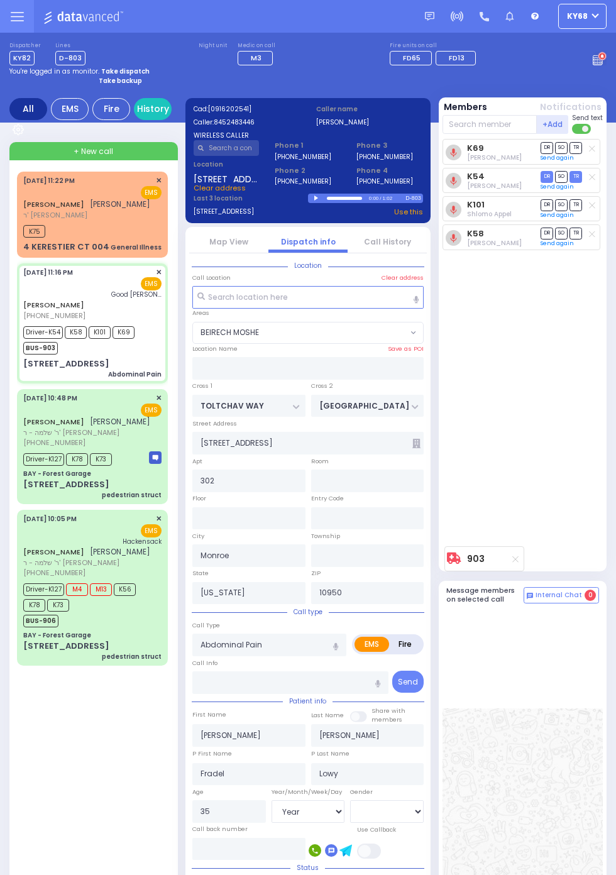
select select
radio input "true"
select select "Year"
select select "[DEMOGRAPHIC_DATA]"
select select "BEIRECH MOSHE"
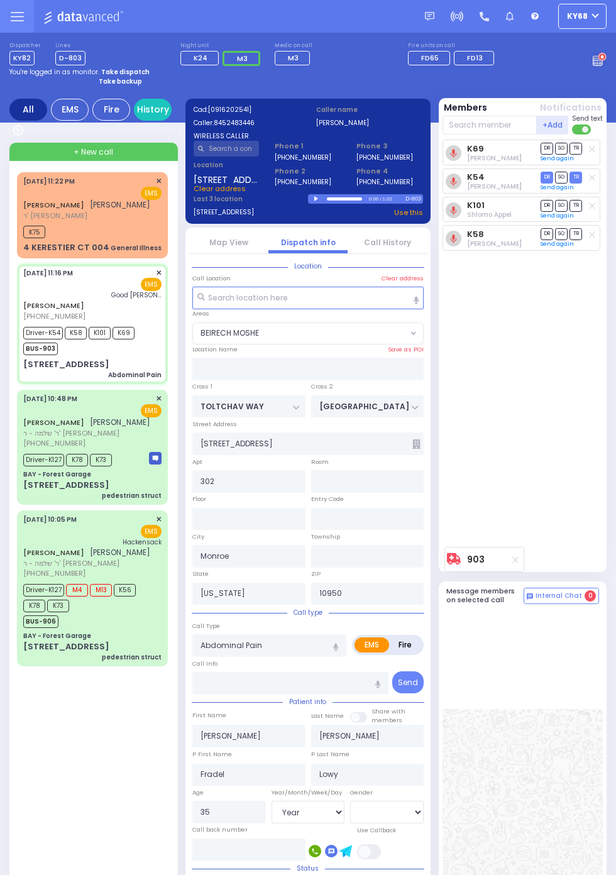
select select
radio input "true"
select select "Year"
select select "[DEMOGRAPHIC_DATA]"
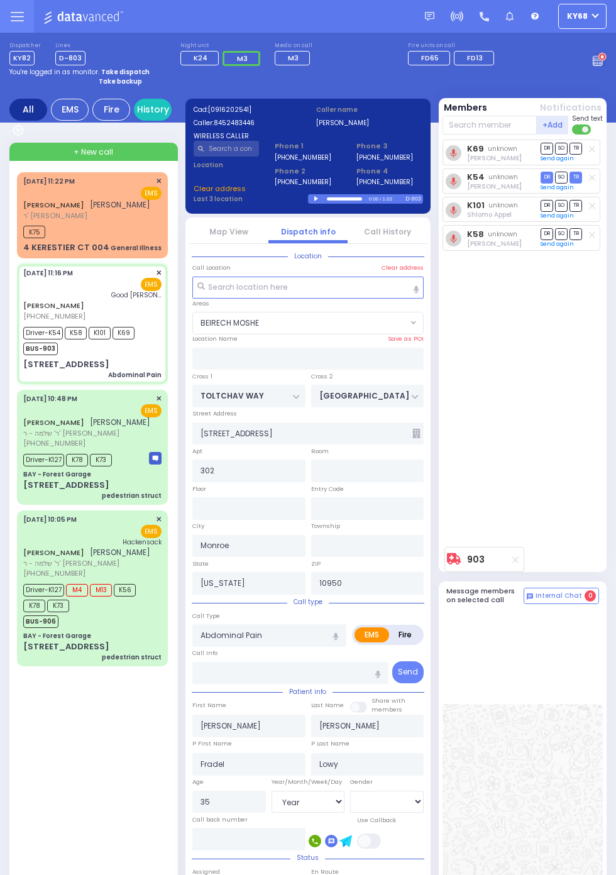
select select
radio input "true"
select select "Year"
select select "[DEMOGRAPHIC_DATA]"
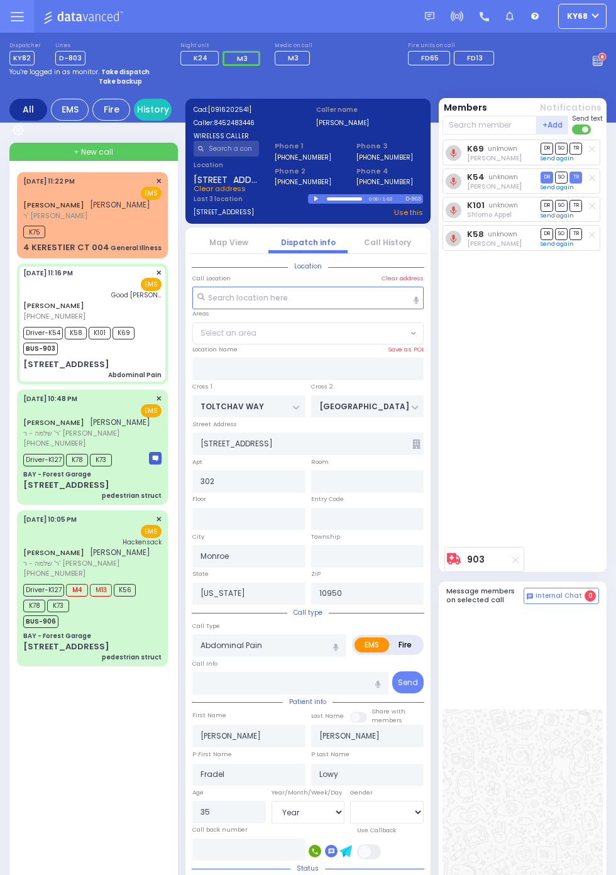
select select "BEIRECH MOSHE"
select select
radio input "true"
select select "Year"
select select "[DEMOGRAPHIC_DATA]"
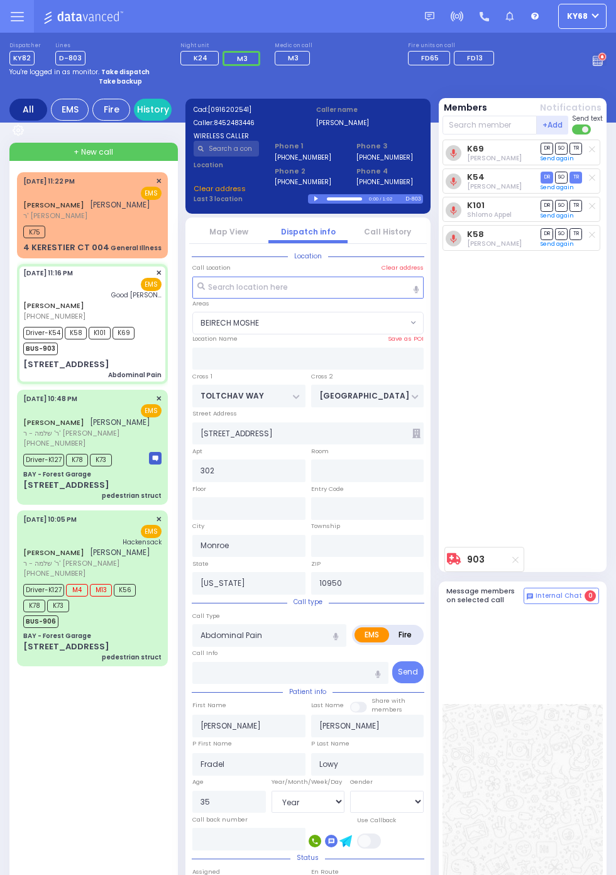
select select "BEIRECH MOSHE"
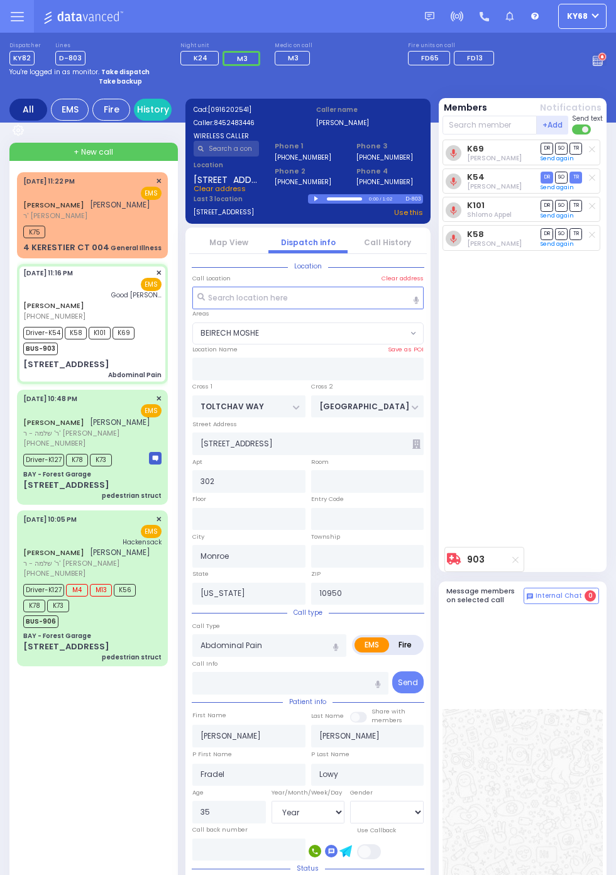
select select
radio input "true"
select select "Year"
select select "[DEMOGRAPHIC_DATA]"
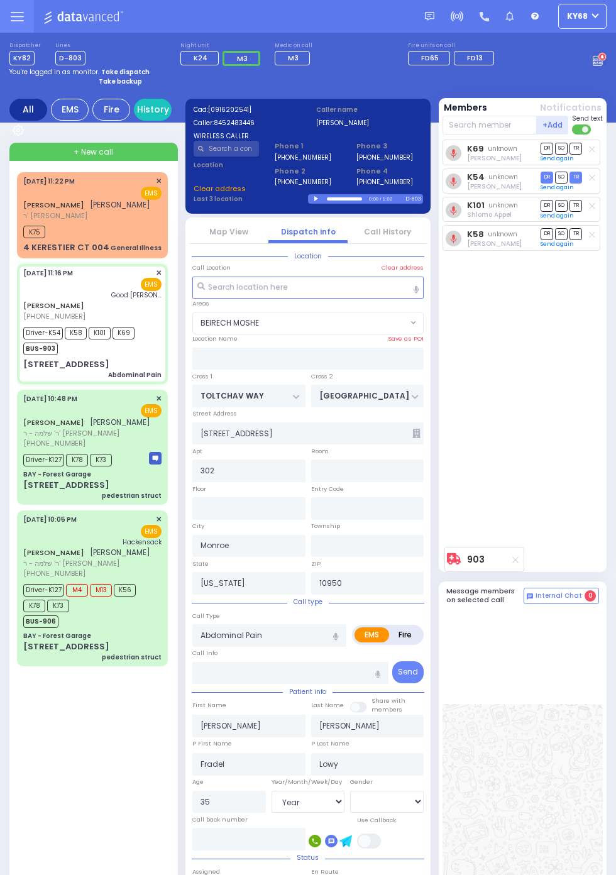
select select "BEIRECH MOSHE"
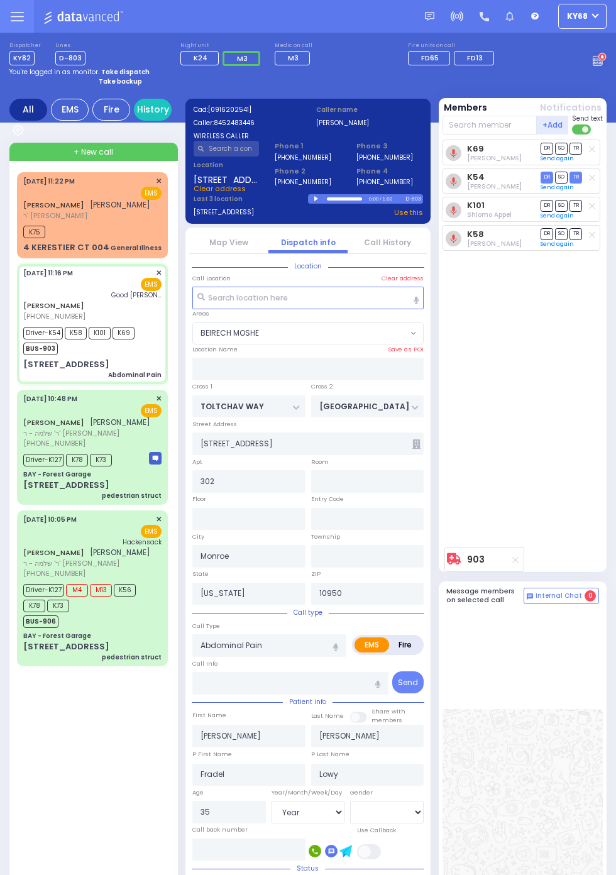
select select
radio input "true"
select select "Year"
select select "[DEMOGRAPHIC_DATA]"
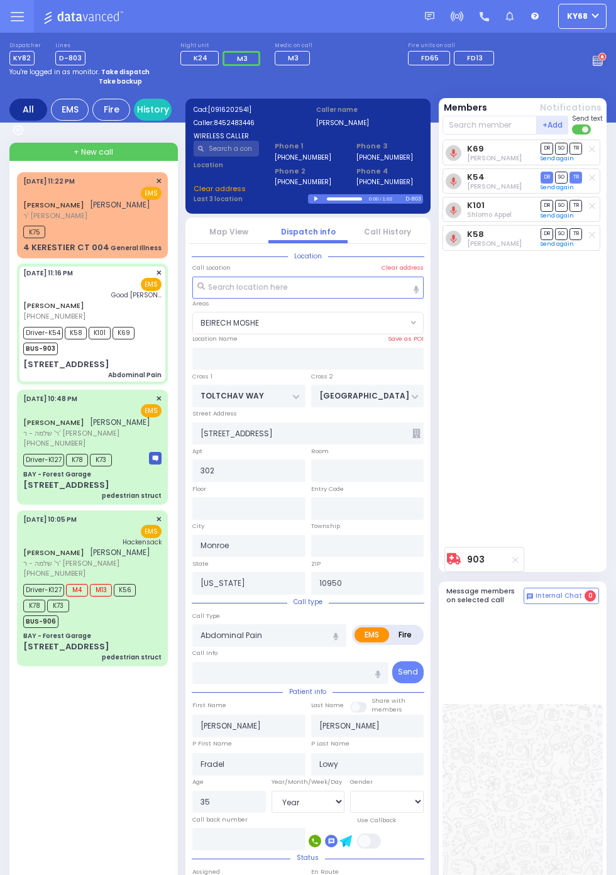
select select "BEIRECH MOSHE"
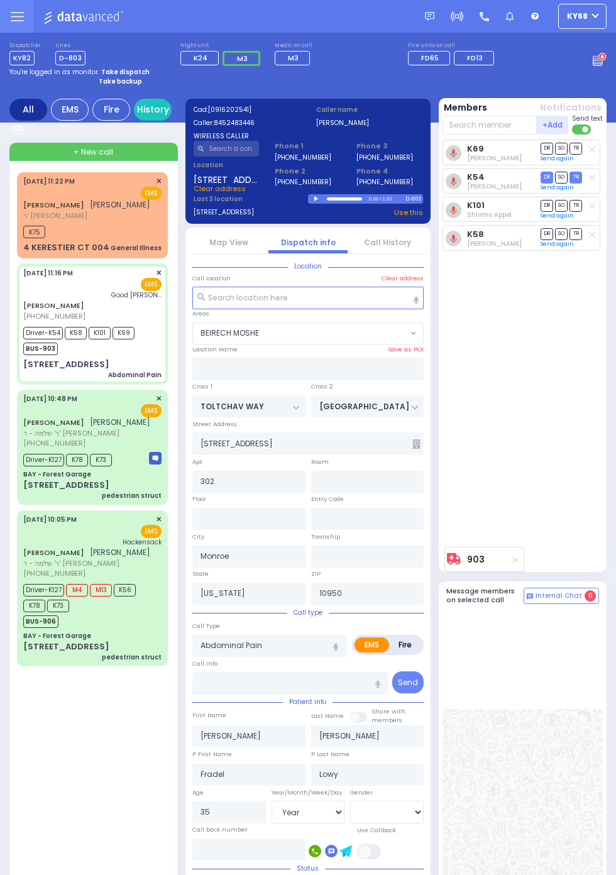
select select
radio input "true"
select select "Year"
select select "[DEMOGRAPHIC_DATA]"
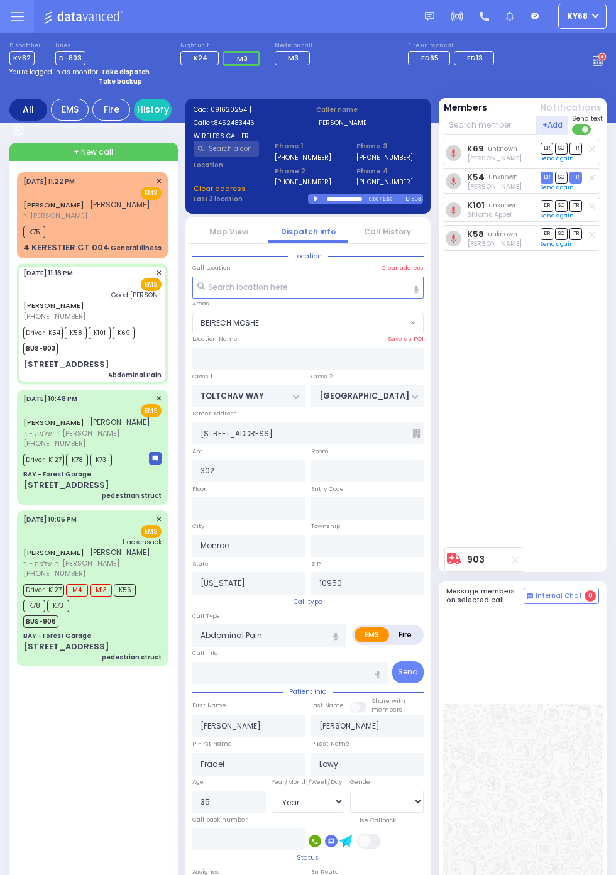
select select "BEIRECH MOSHE"
